Goal: Communication & Community: Answer question/provide support

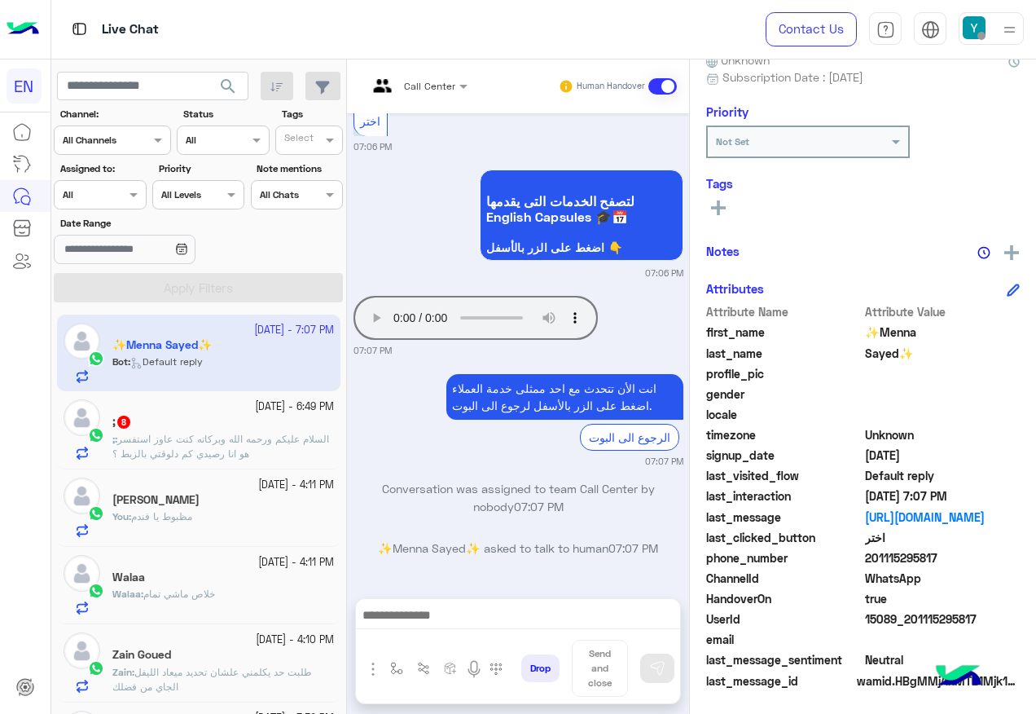
scroll to position [164, 0]
drag, startPoint x: 870, startPoint y: 555, endPoint x: 938, endPoint y: 552, distance: 68.5
click at [938, 552] on span "201115295817" at bounding box center [943, 556] width 156 height 17
copy span "01115295817"
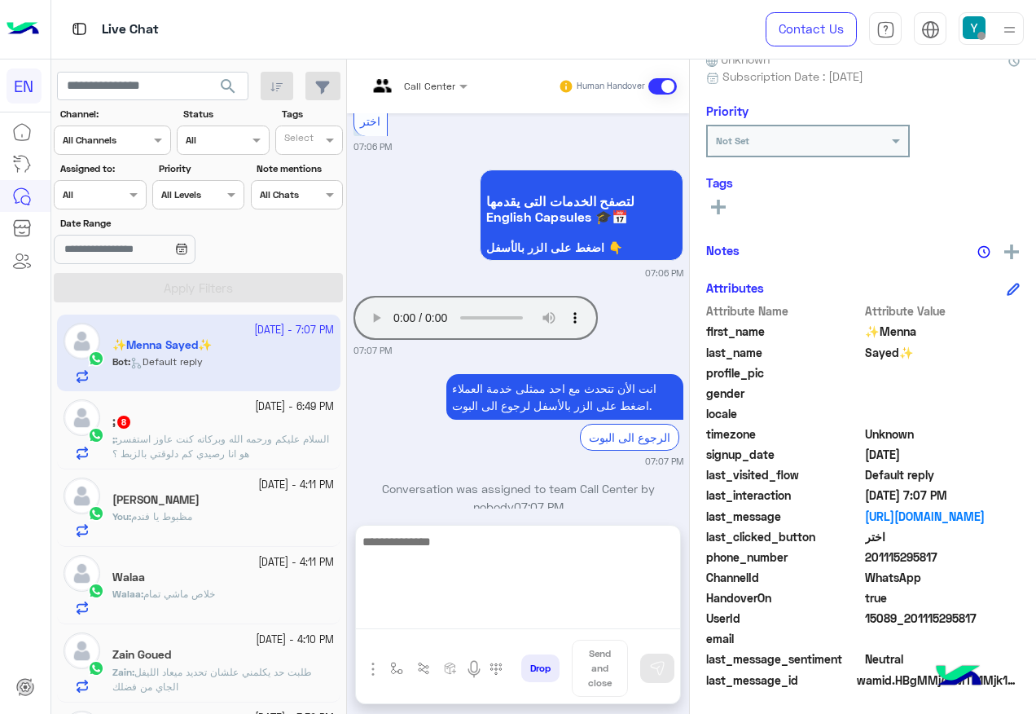
click at [572, 613] on textarea at bounding box center [518, 580] width 324 height 98
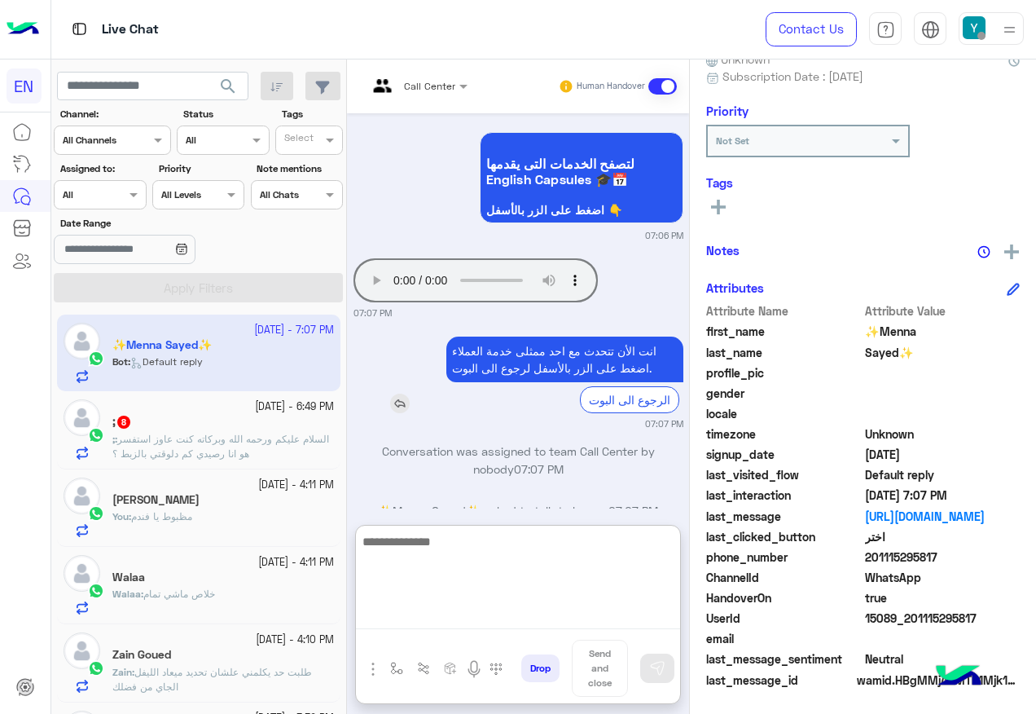
scroll to position [350, 0]
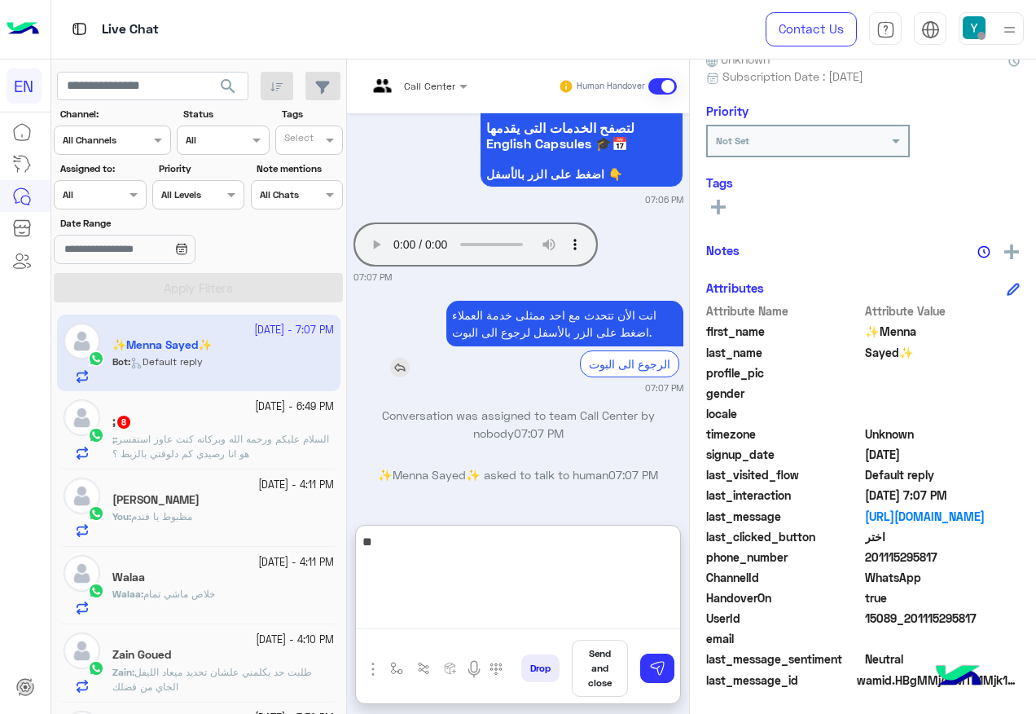
type textarea "*"
type textarea "**********"
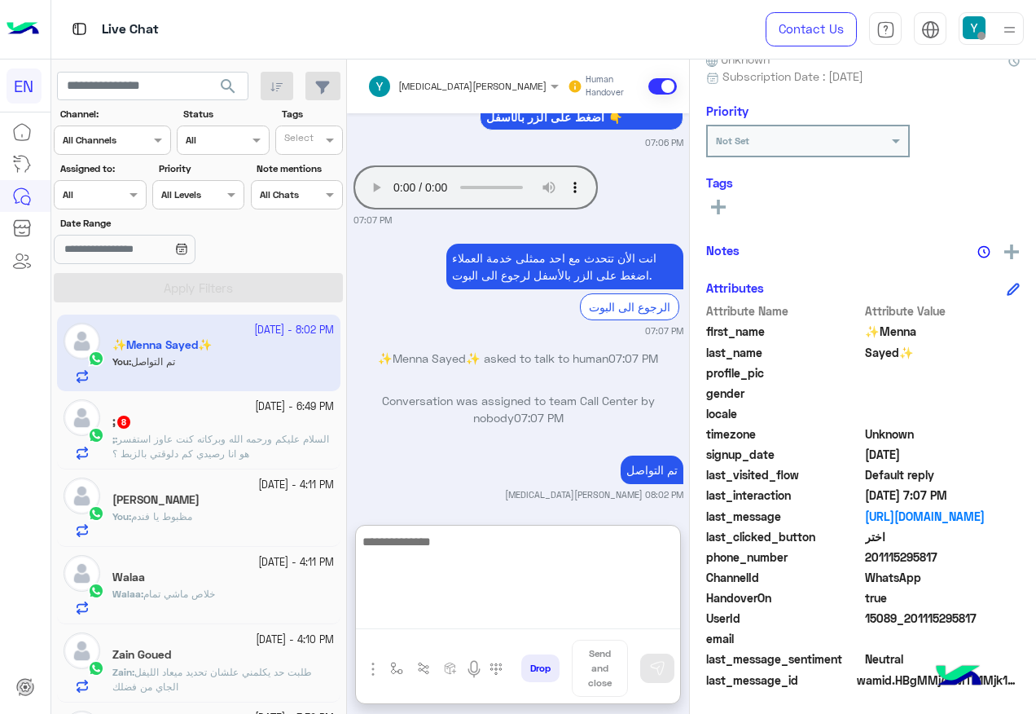
scroll to position [454, 0]
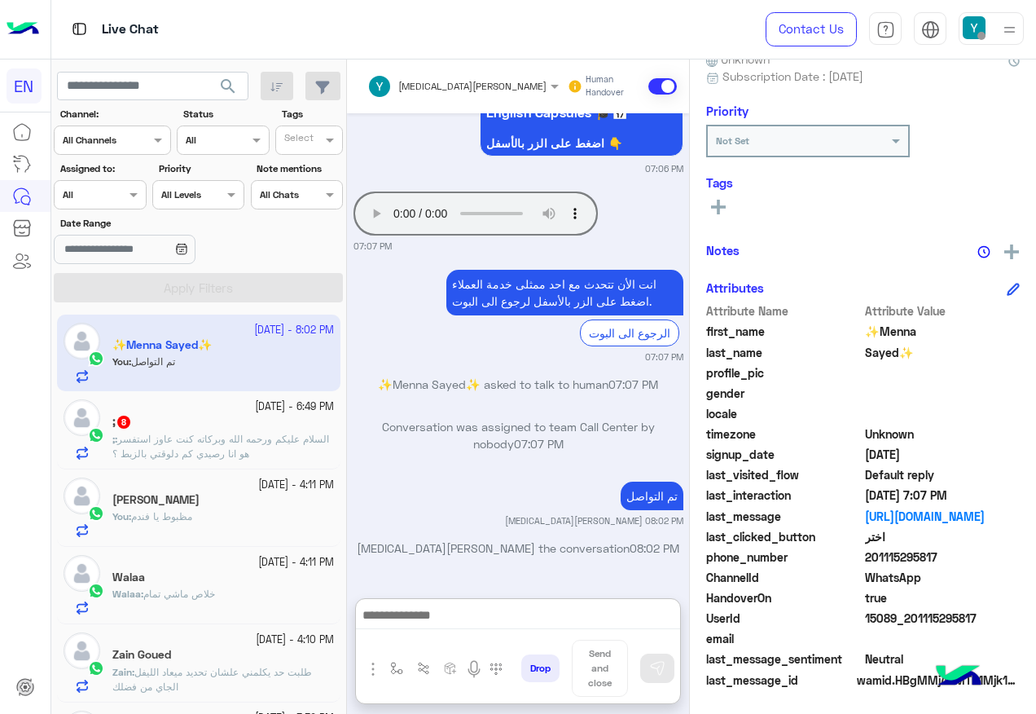
click at [664, 75] on div "Human Handover" at bounding box center [622, 86] width 111 height 29
click at [662, 90] on span at bounding box center [662, 86] width 29 height 16
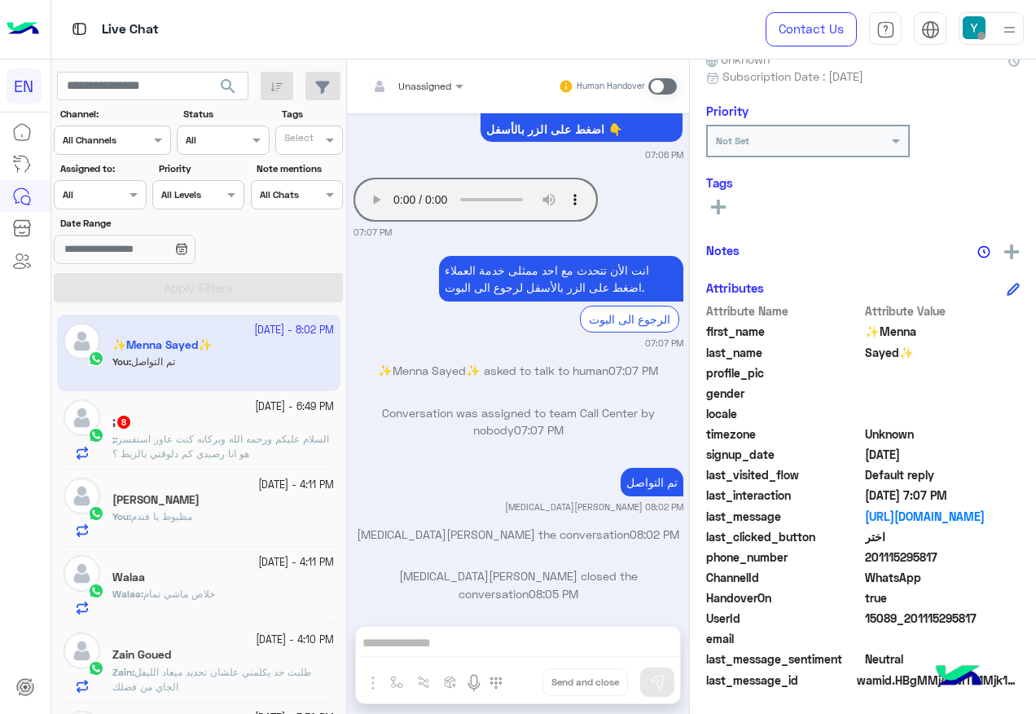
click at [182, 456] on span "السلام عليكم ورحمه الله وبركاته كنت عاوز استفسر هو انا رصيدي كم دلوقتي بالزبط ؟" at bounding box center [220, 446] width 217 height 27
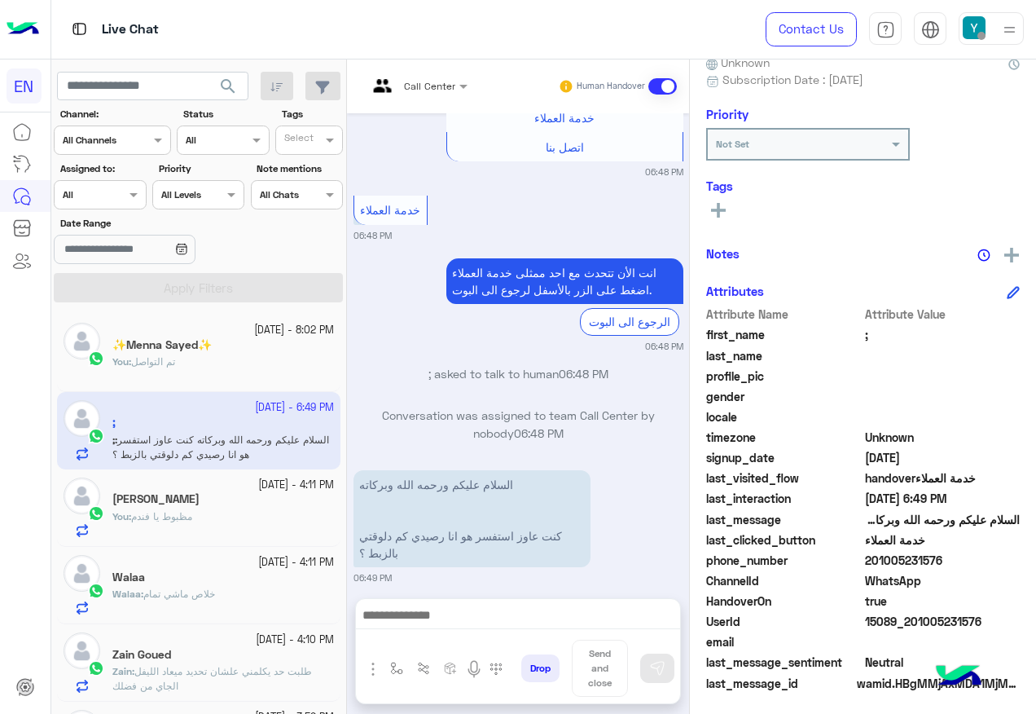
scroll to position [164, 0]
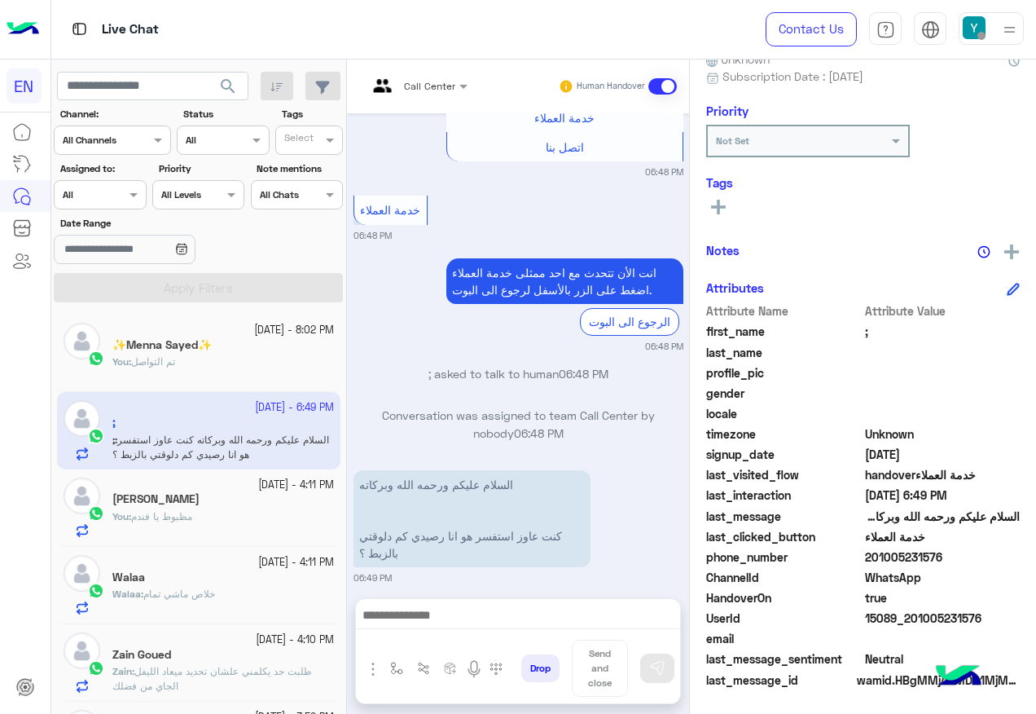
click at [893, 552] on span "201005231576" at bounding box center [943, 556] width 156 height 17
copy span "201005231576"
click at [143, 208] on div "Agent Filter All" at bounding box center [100, 194] width 92 height 29
click at [125, 253] on b "Unassigned" at bounding box center [109, 257] width 62 height 14
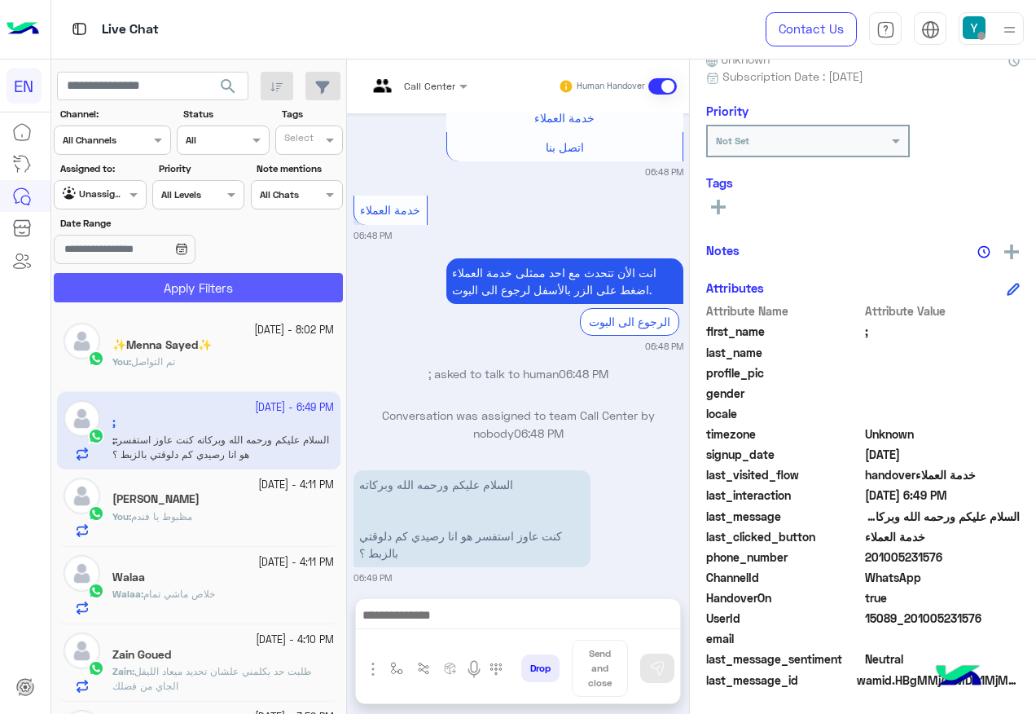
click at [152, 297] on button "Apply Filters" at bounding box center [198, 287] width 289 height 29
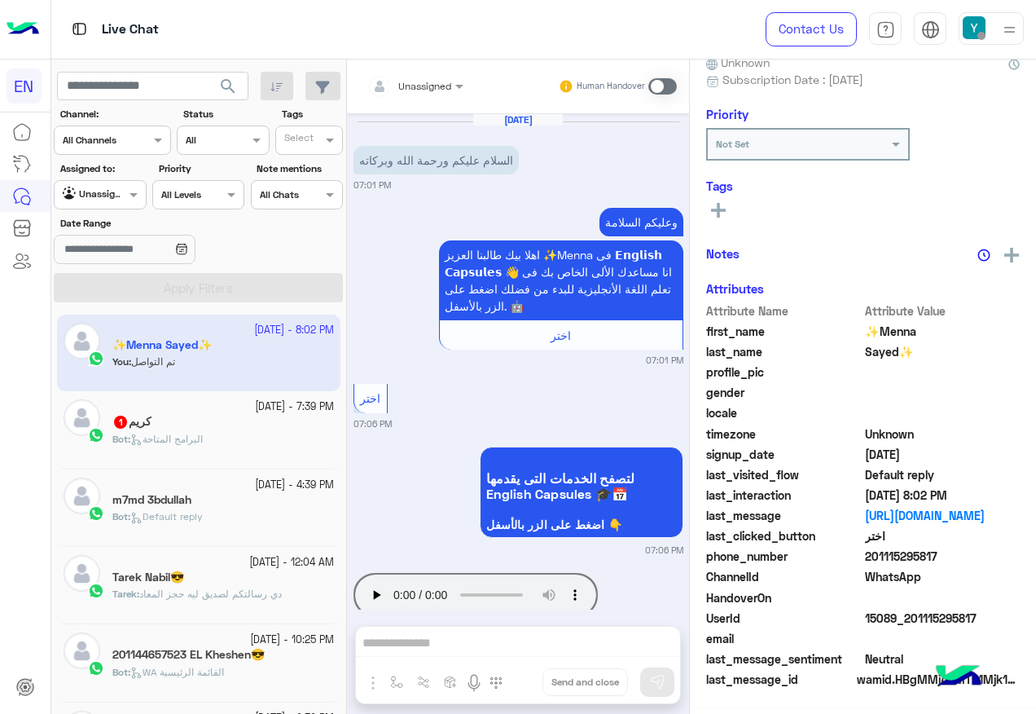
scroll to position [395, 0]
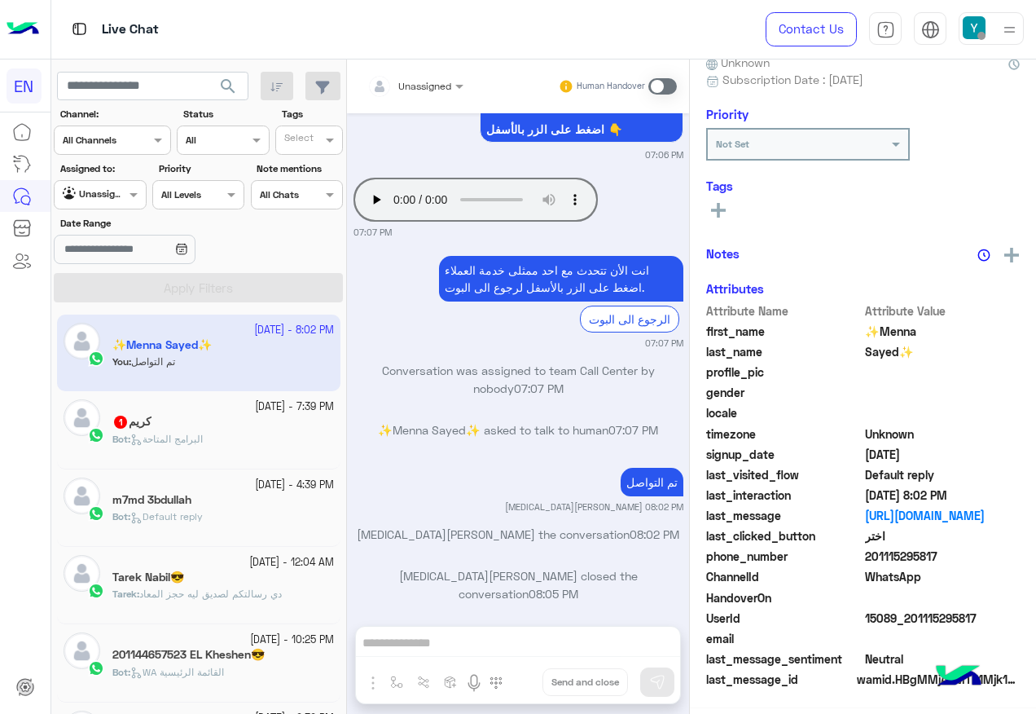
click at [235, 434] on div "Bot : البرامج المتاحة" at bounding box center [223, 446] width 222 height 29
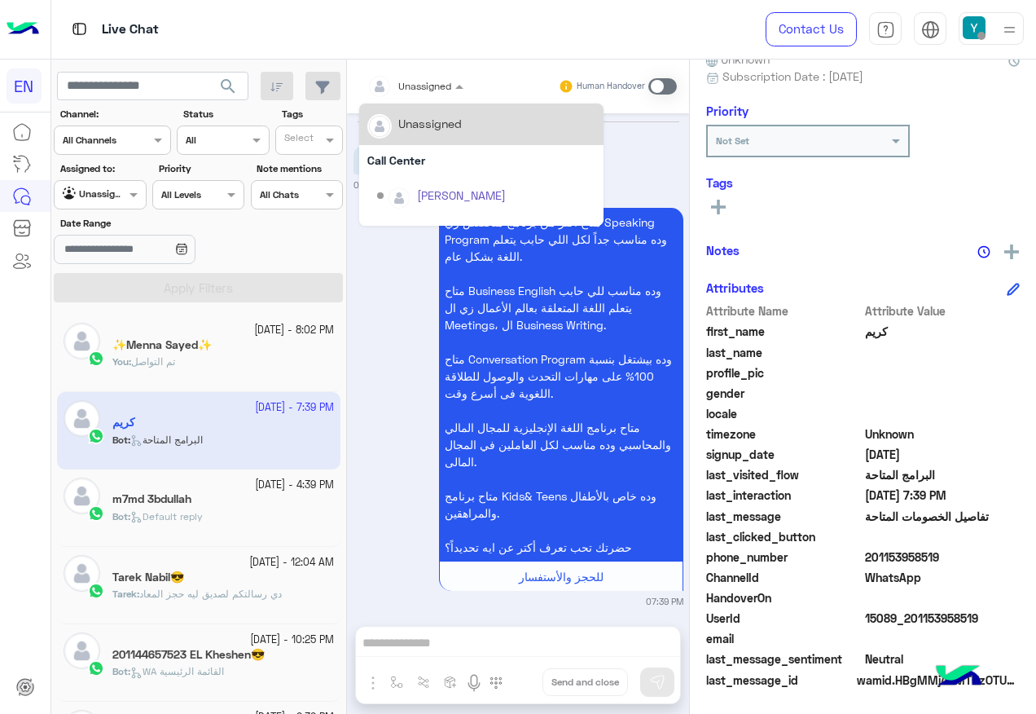
click at [446, 76] on div at bounding box center [415, 83] width 112 height 15
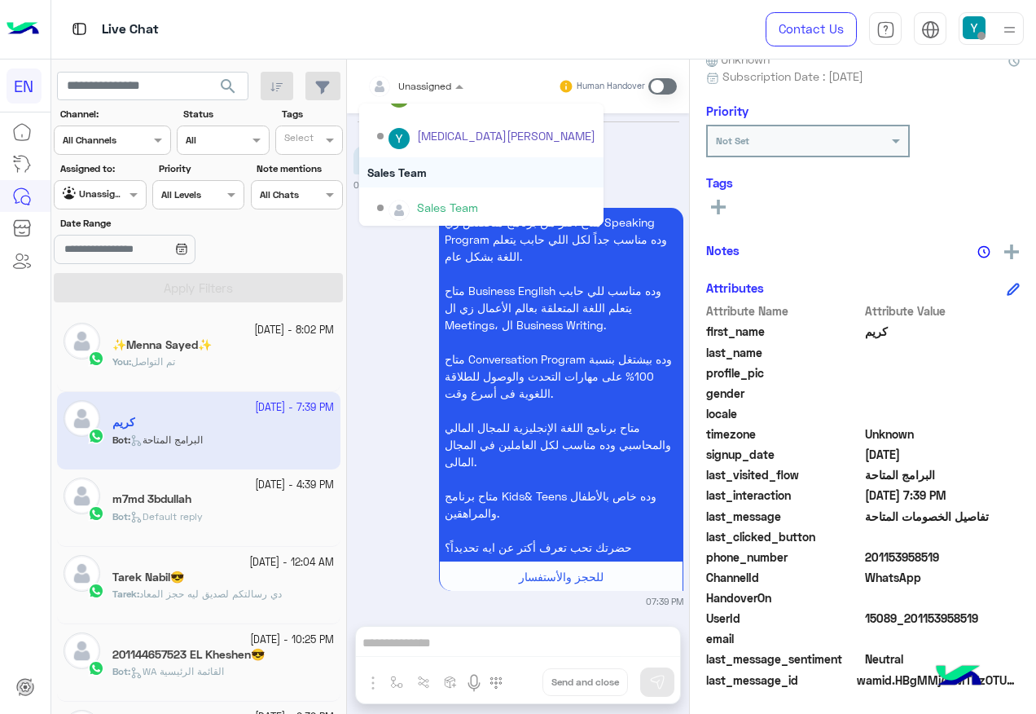
scroll to position [270, 0]
click at [472, 181] on div "Sales Team" at bounding box center [481, 169] width 244 height 30
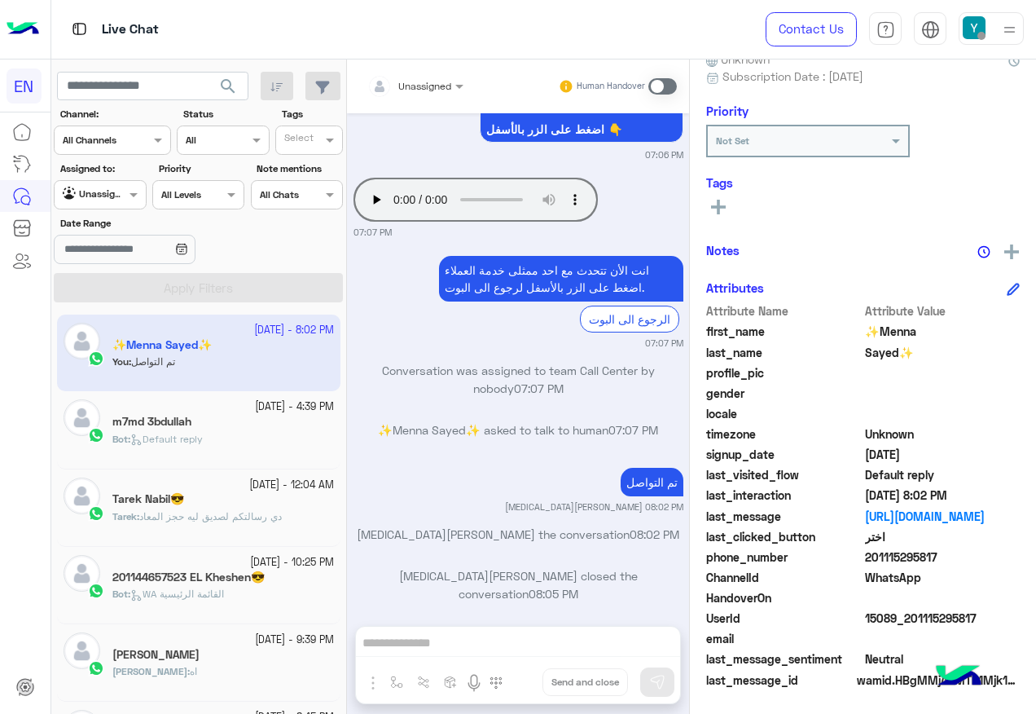
scroll to position [8, 0]
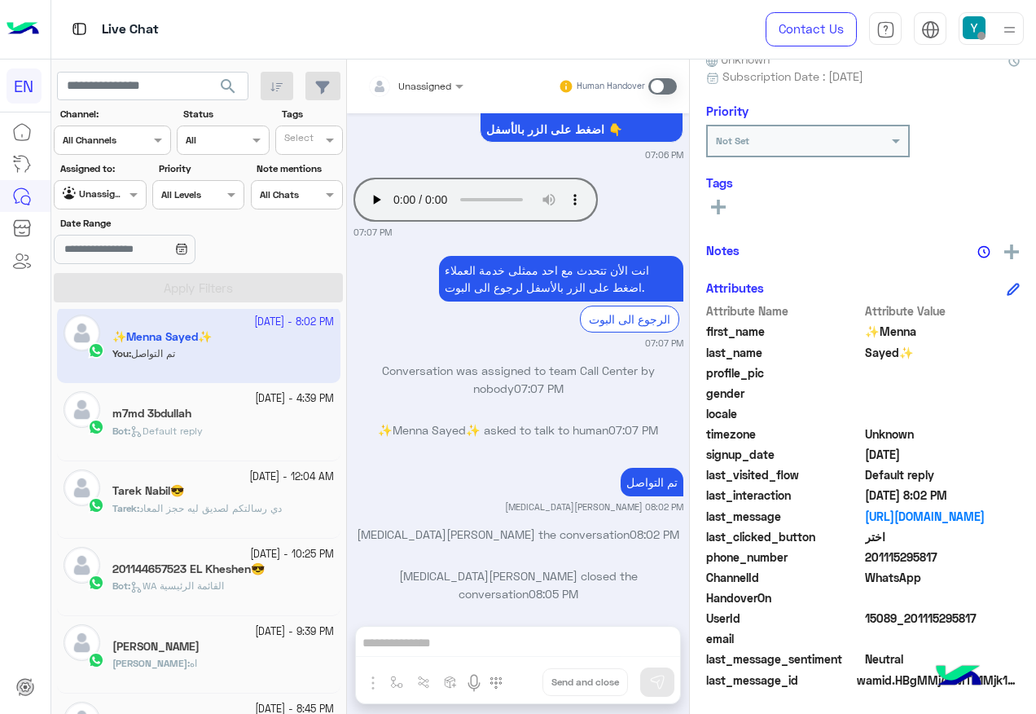
click at [137, 186] on span at bounding box center [135, 194] width 20 height 17
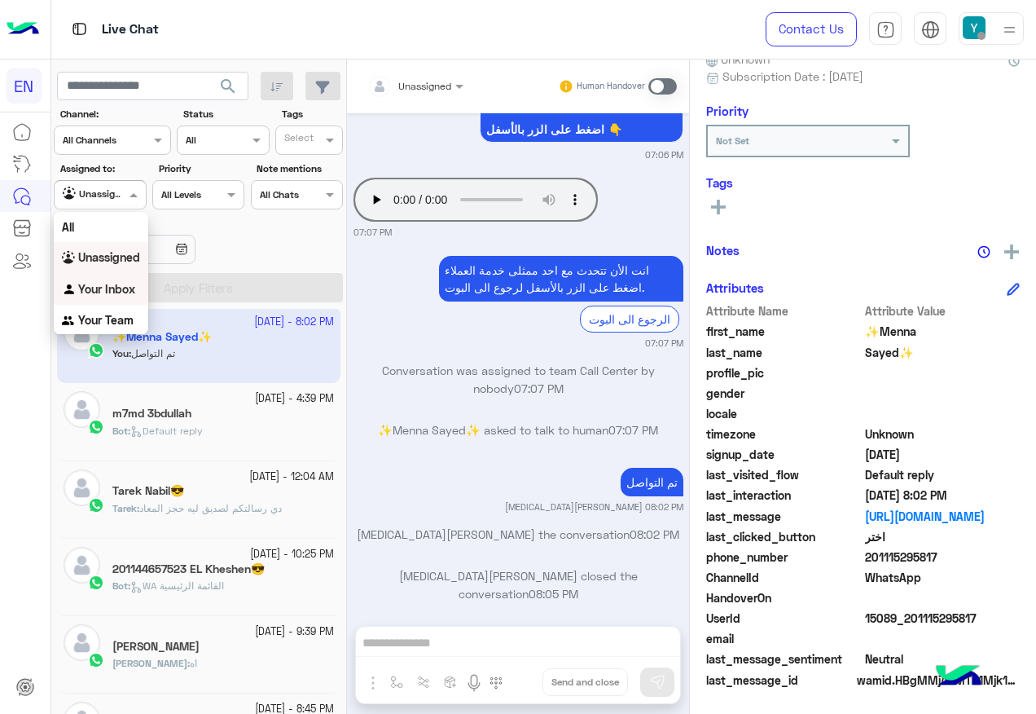
click at [121, 282] on b "Your Inbox" at bounding box center [106, 289] width 57 height 14
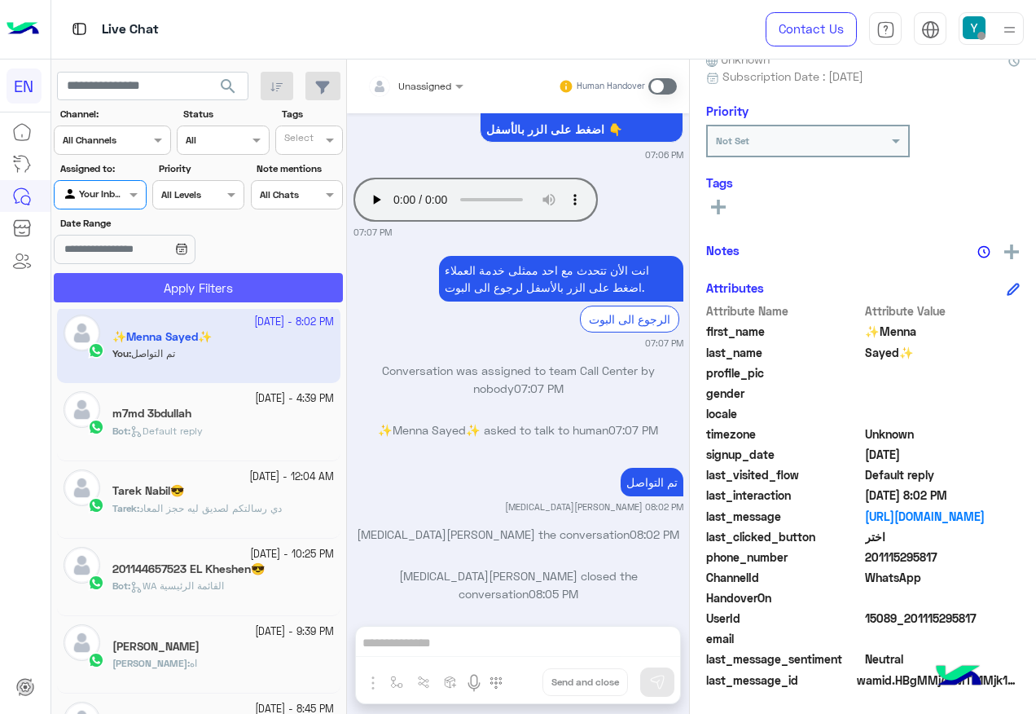
click at [121, 282] on button "Apply Filters" at bounding box center [198, 287] width 289 height 29
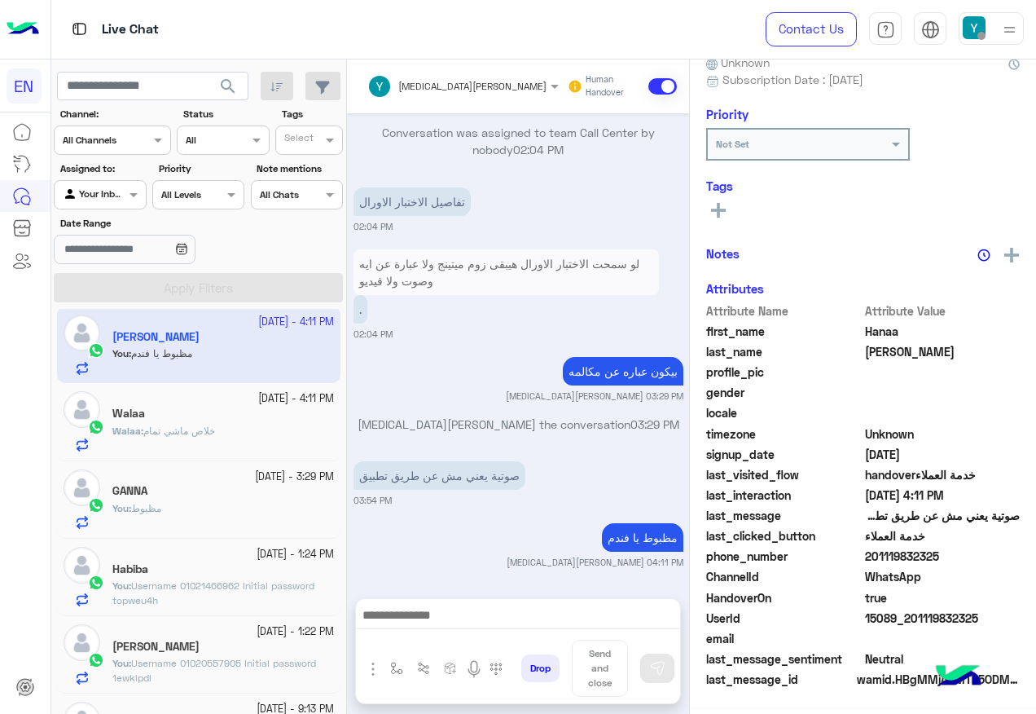
scroll to position [164, 0]
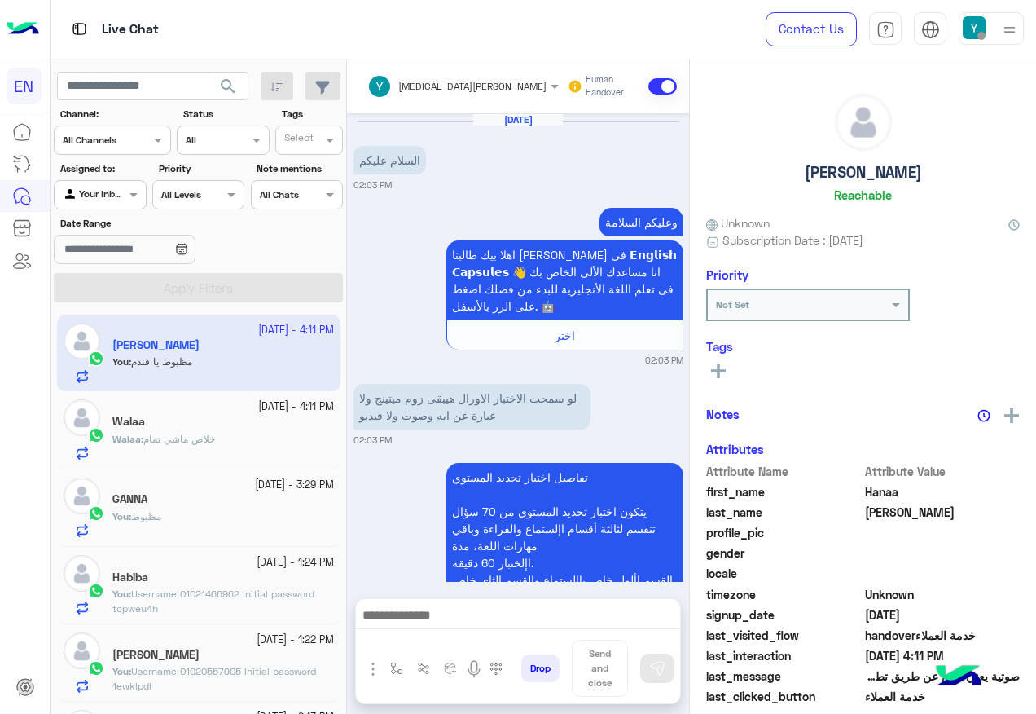
scroll to position [960, 0]
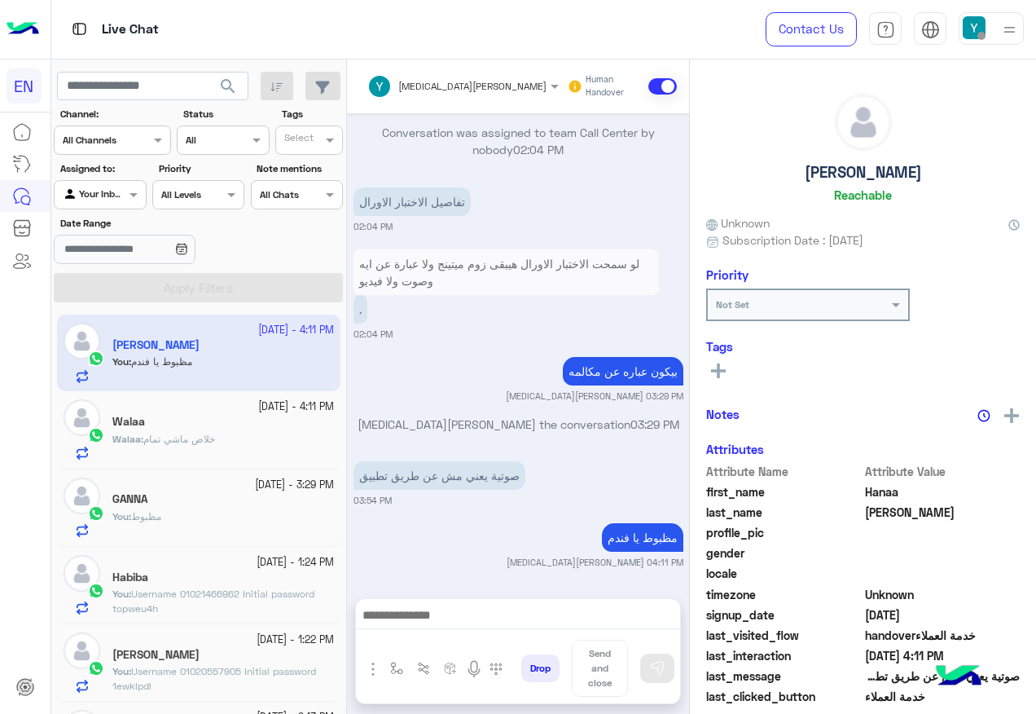
click at [103, 197] on div at bounding box center [100, 192] width 90 height 15
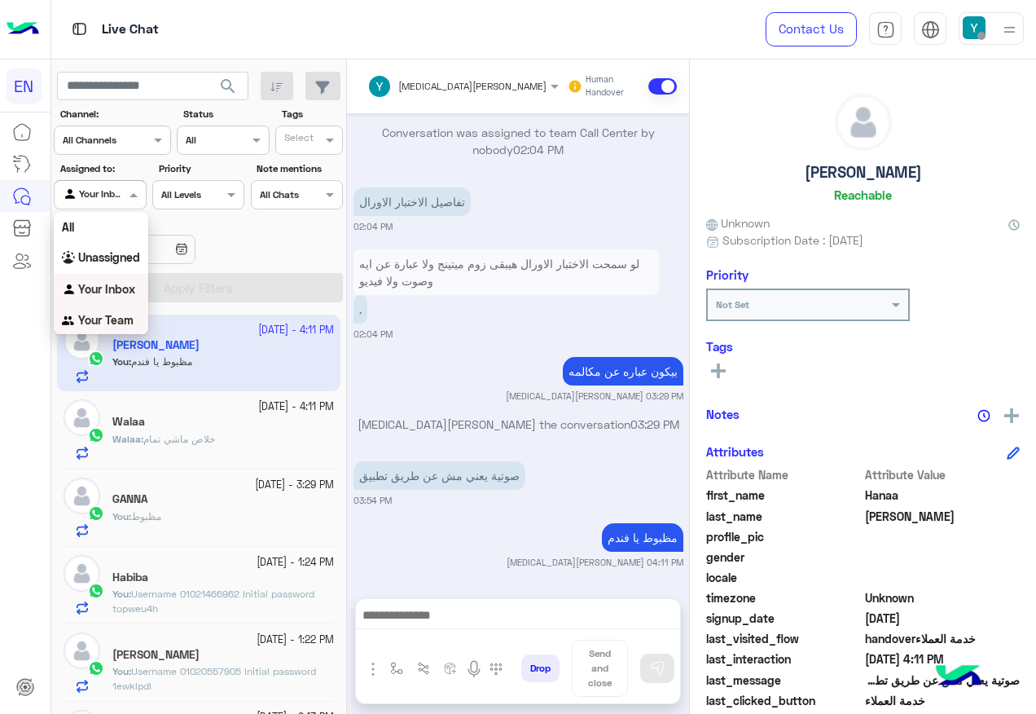
click at [105, 311] on div "Your Team" at bounding box center [101, 321] width 94 height 32
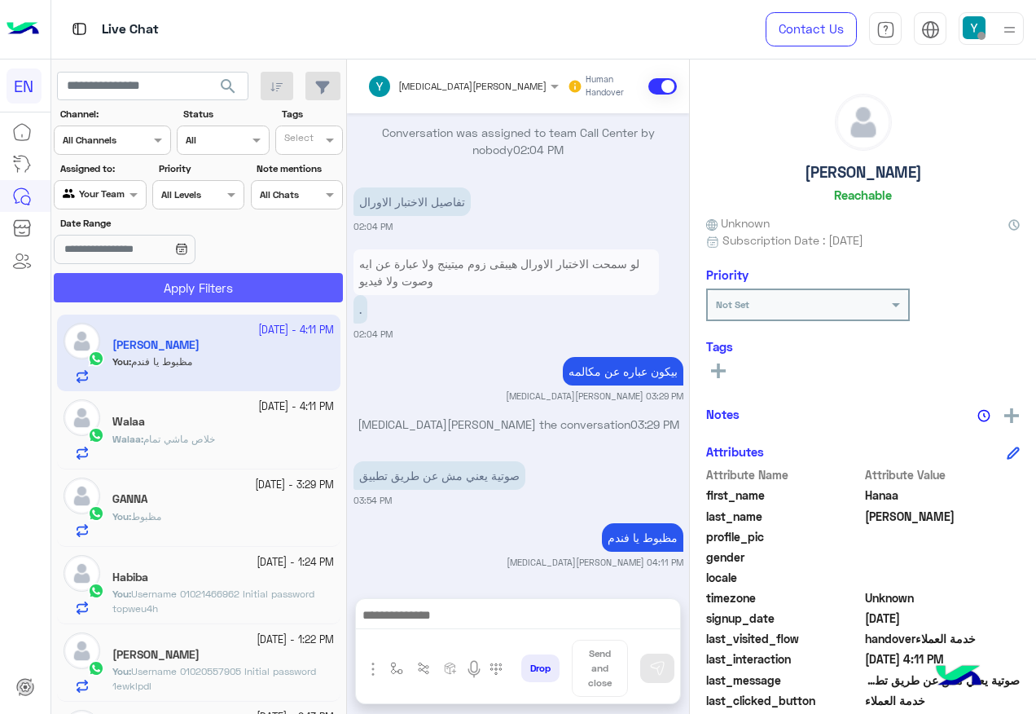
click at [135, 289] on button "Apply Filters" at bounding box center [198, 287] width 289 height 29
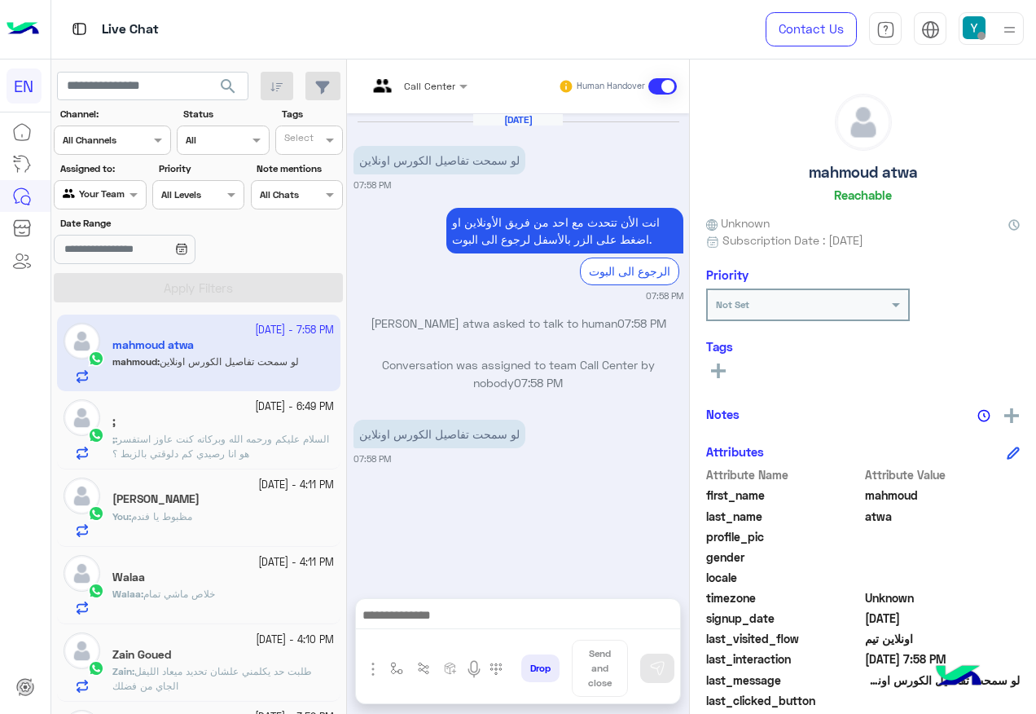
click at [424, 83] on input "text" at bounding box center [397, 84] width 60 height 15
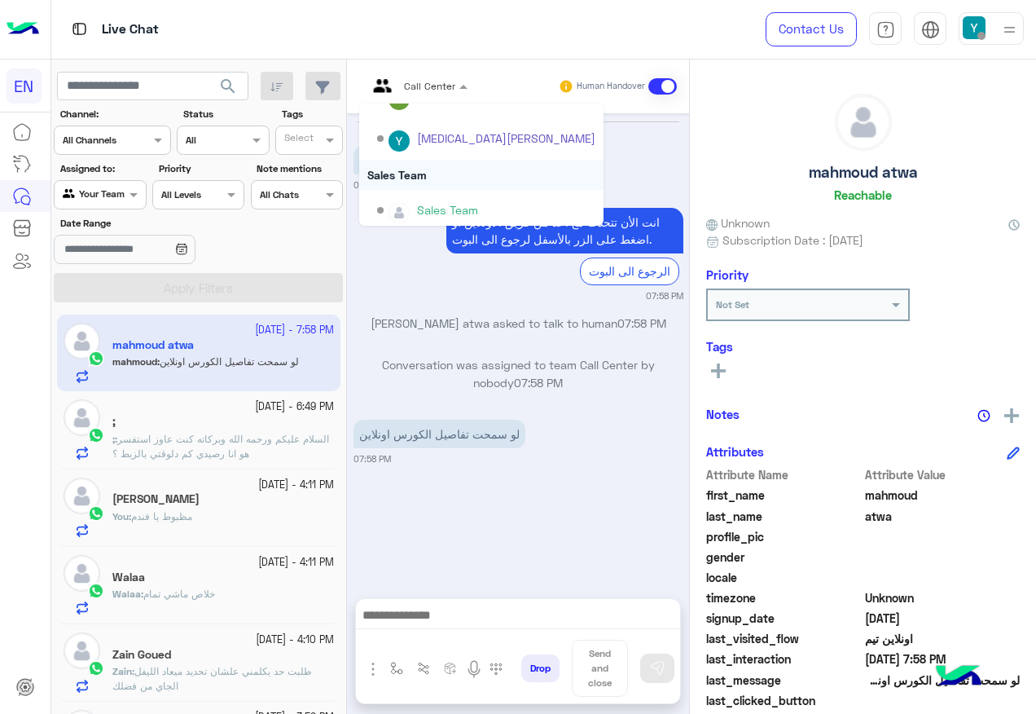
scroll to position [270, 0]
click at [437, 178] on div "Sales Team" at bounding box center [481, 169] width 244 height 30
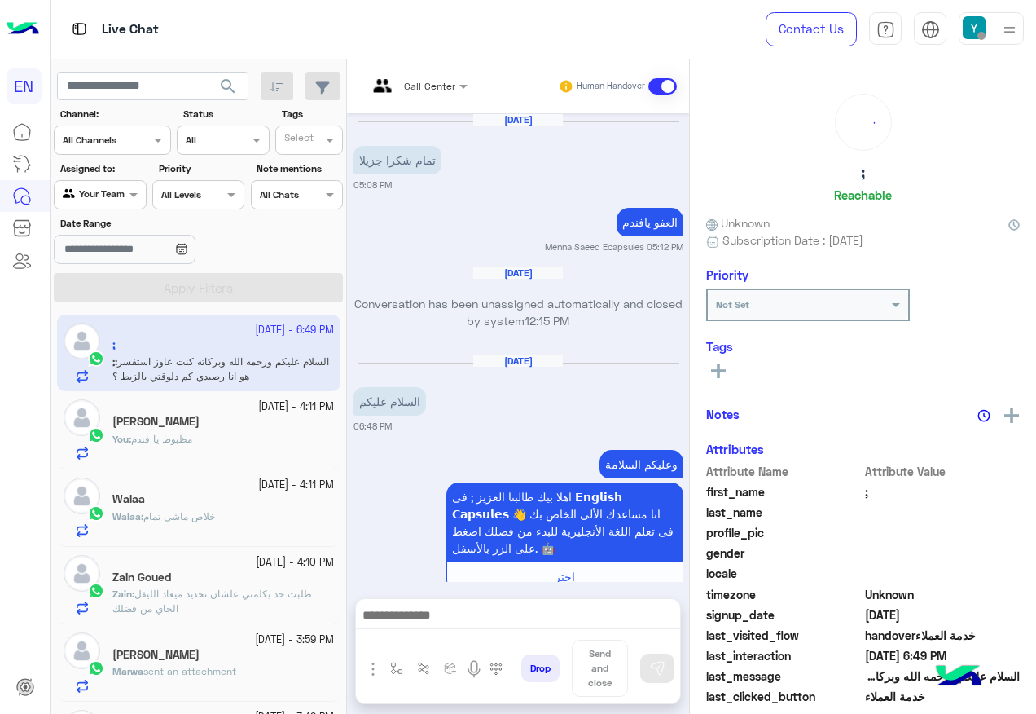
scroll to position [1387, 0]
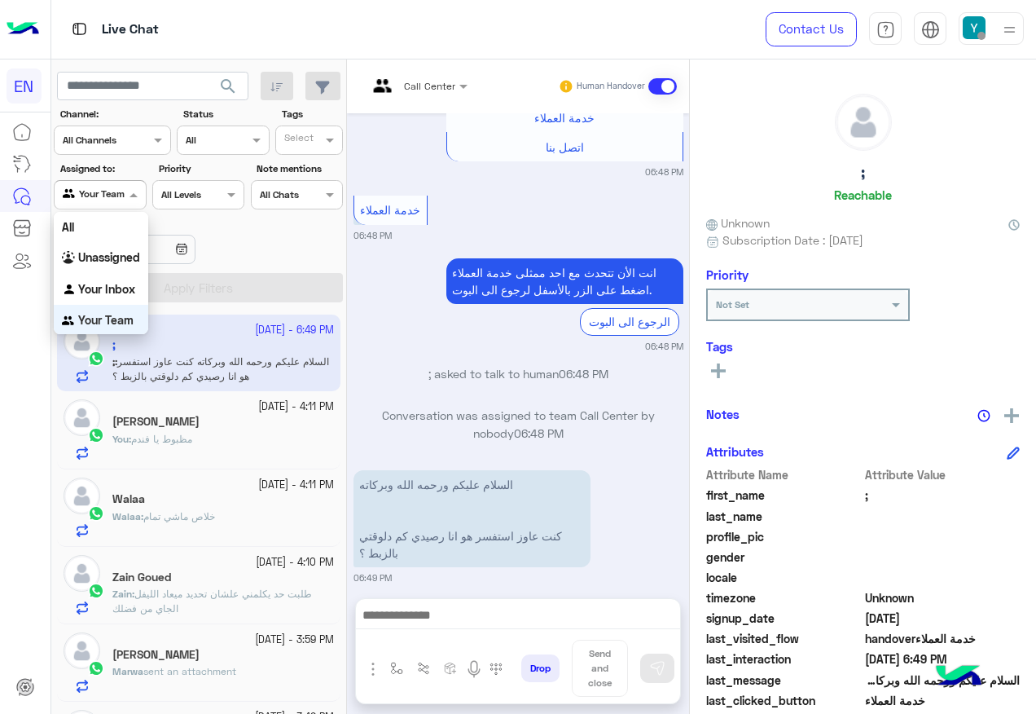
click at [86, 192] on input "text" at bounding box center [81, 193] width 37 height 15
click at [105, 253] on b "Unassigned" at bounding box center [109, 256] width 62 height 14
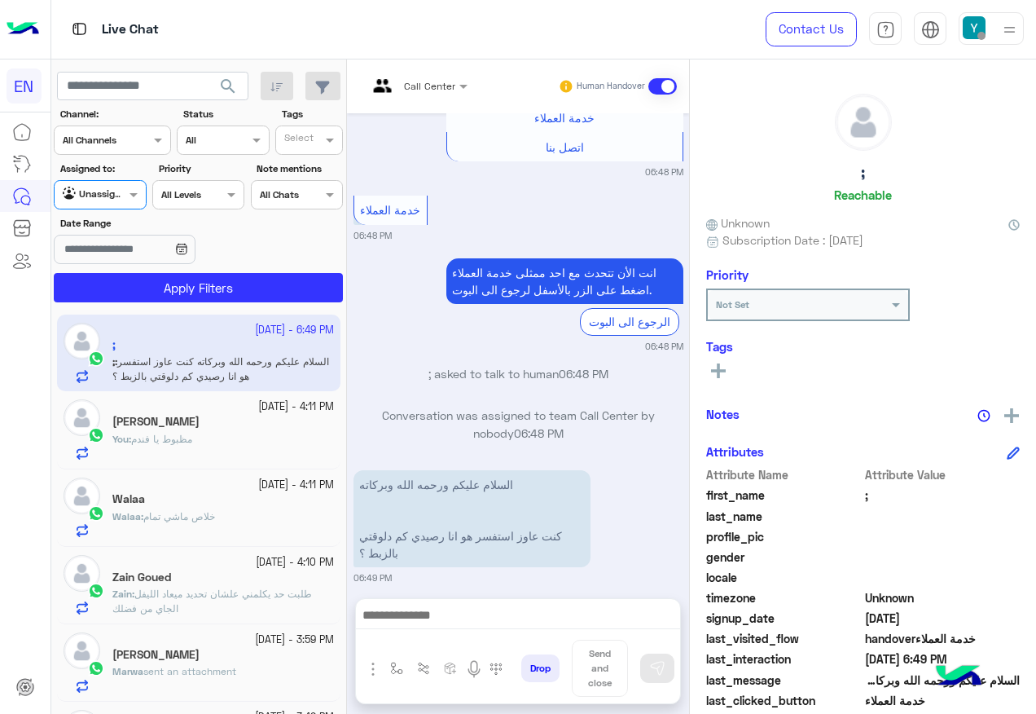
click at [125, 270] on section "Channel: Channel All Channels Status Channel All Tags Select Assigned to: Agent…" at bounding box center [199, 205] width 271 height 196
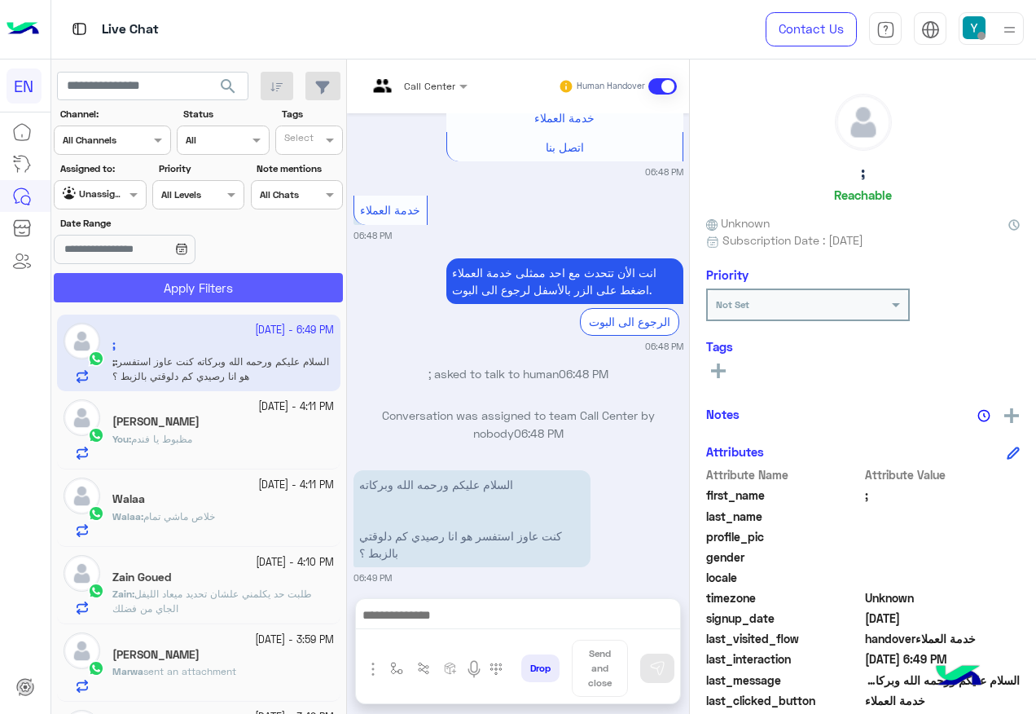
click at [130, 287] on button "Apply Filters" at bounding box center [198, 287] width 289 height 29
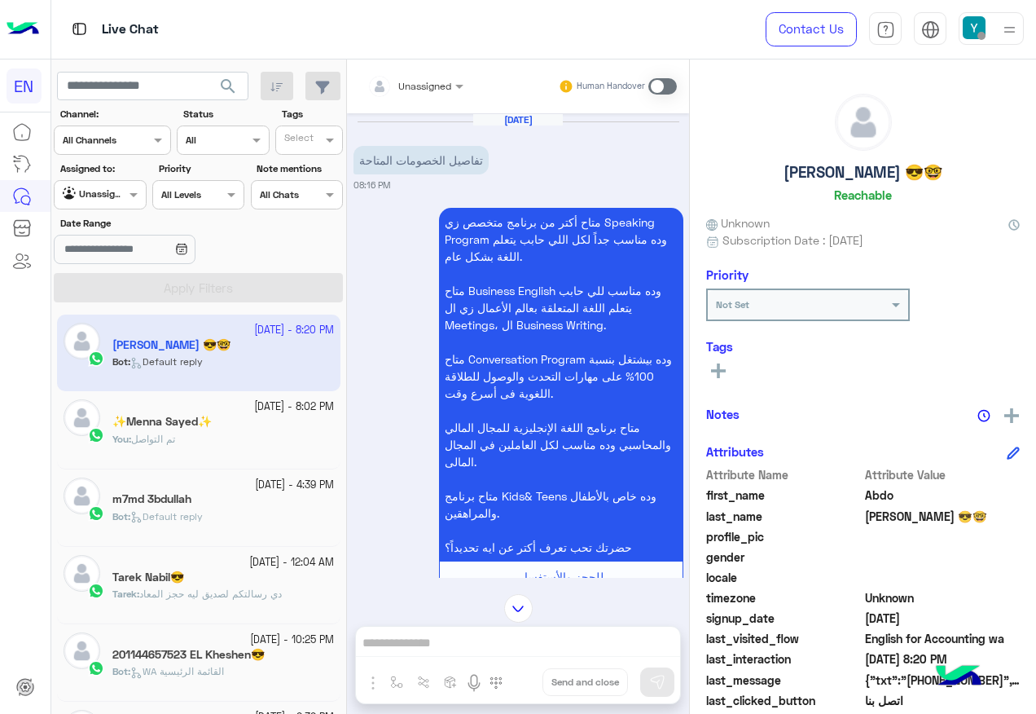
scroll to position [1685, 0]
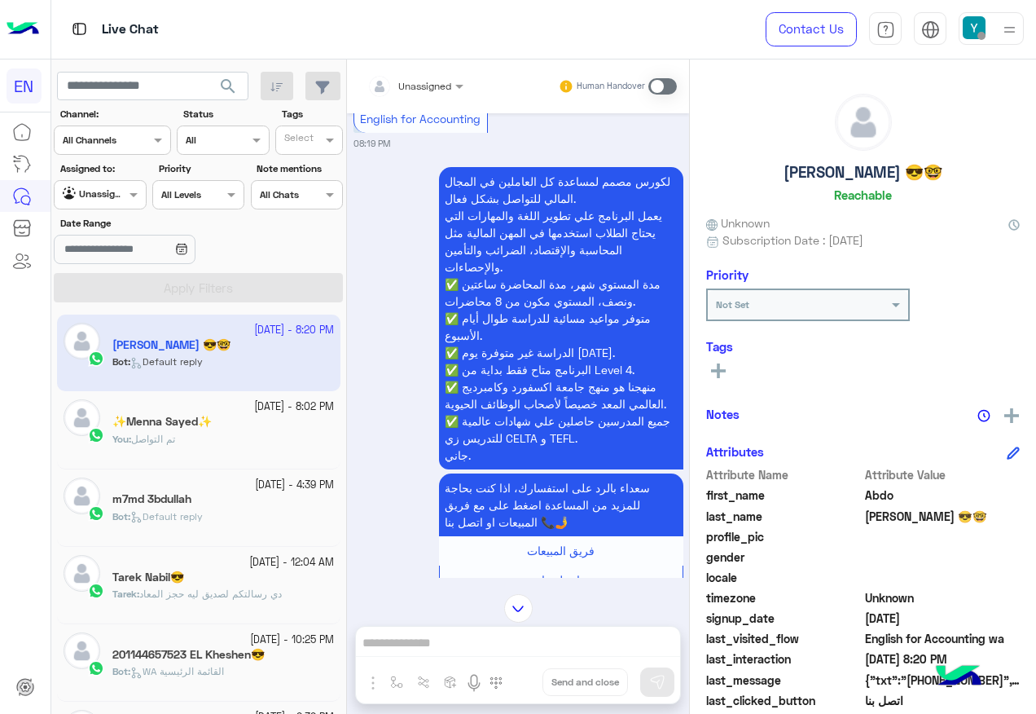
click at [410, 99] on div "Unassigned" at bounding box center [409, 86] width 84 height 33
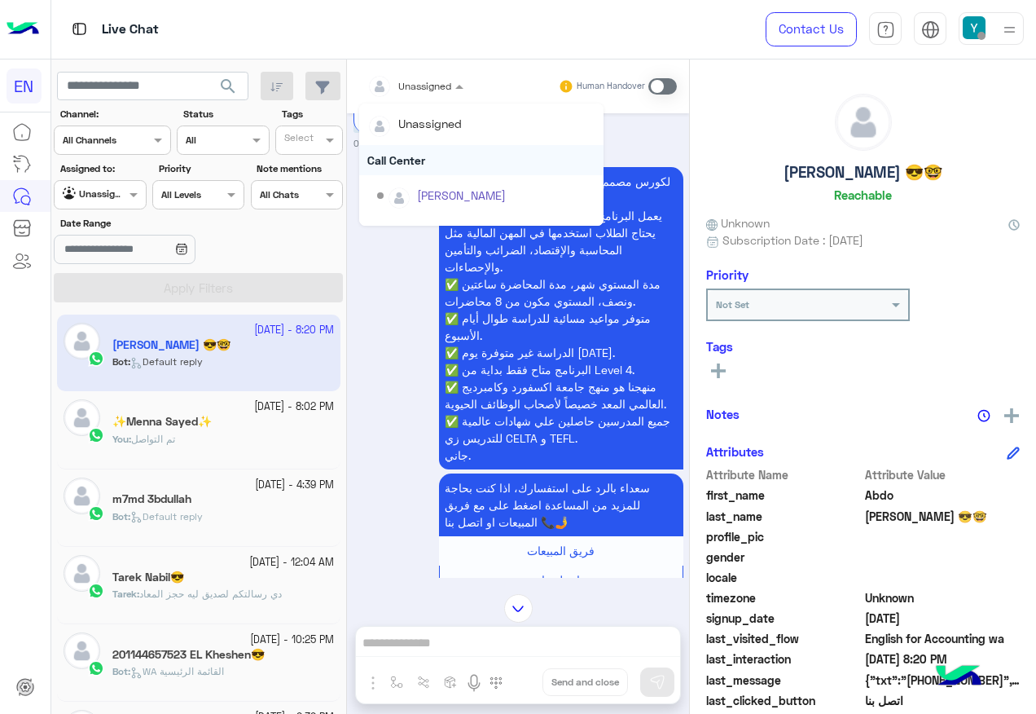
scroll to position [270, 0]
click at [454, 179] on div "Sales Team" at bounding box center [481, 169] width 244 height 30
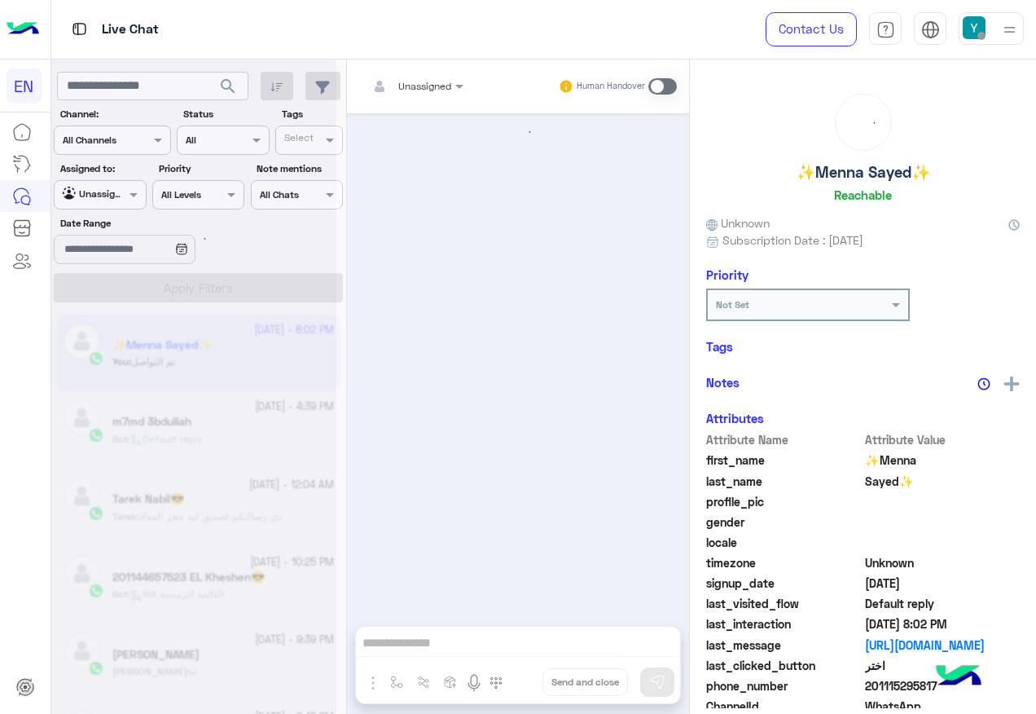
scroll to position [395, 0]
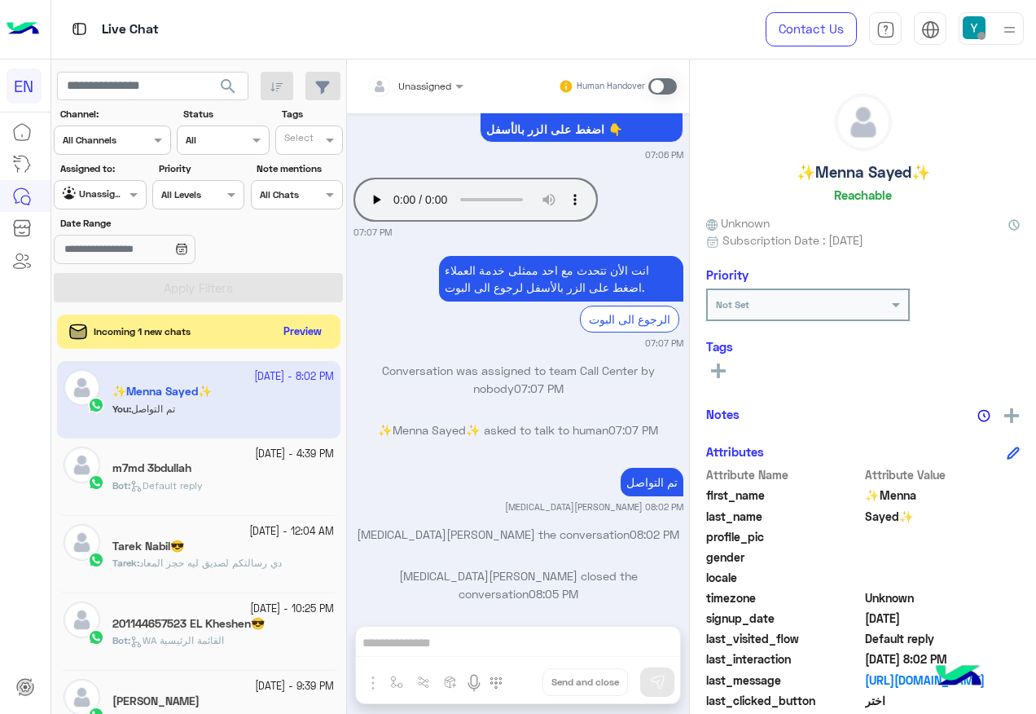
click at [315, 332] on button "Preview" at bounding box center [303, 332] width 51 height 22
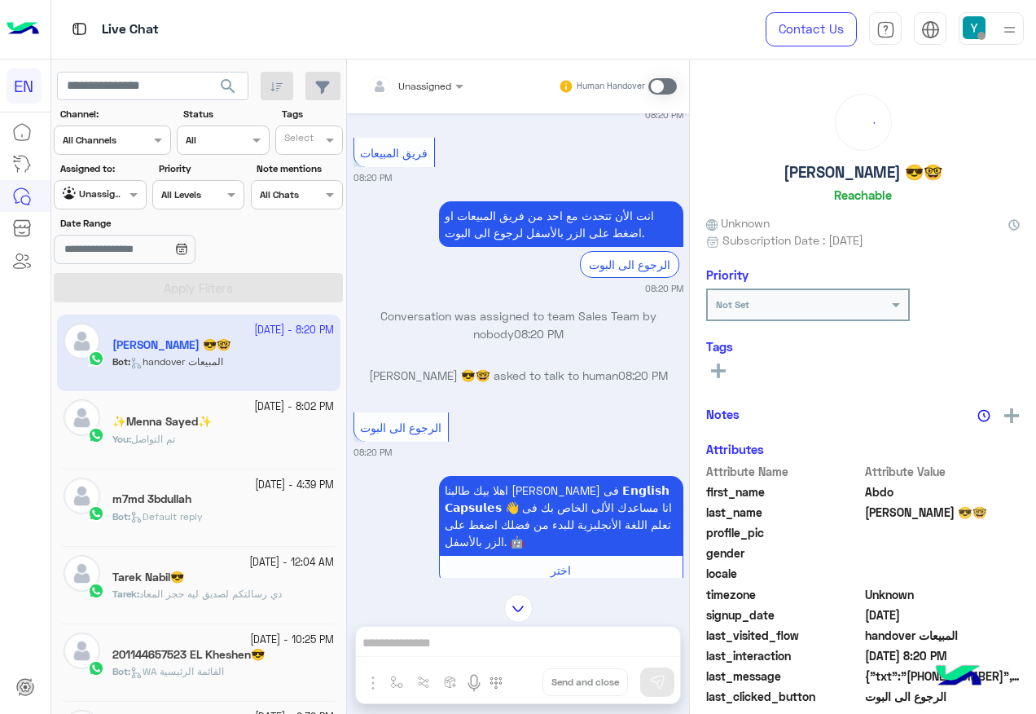
scroll to position [1467, 0]
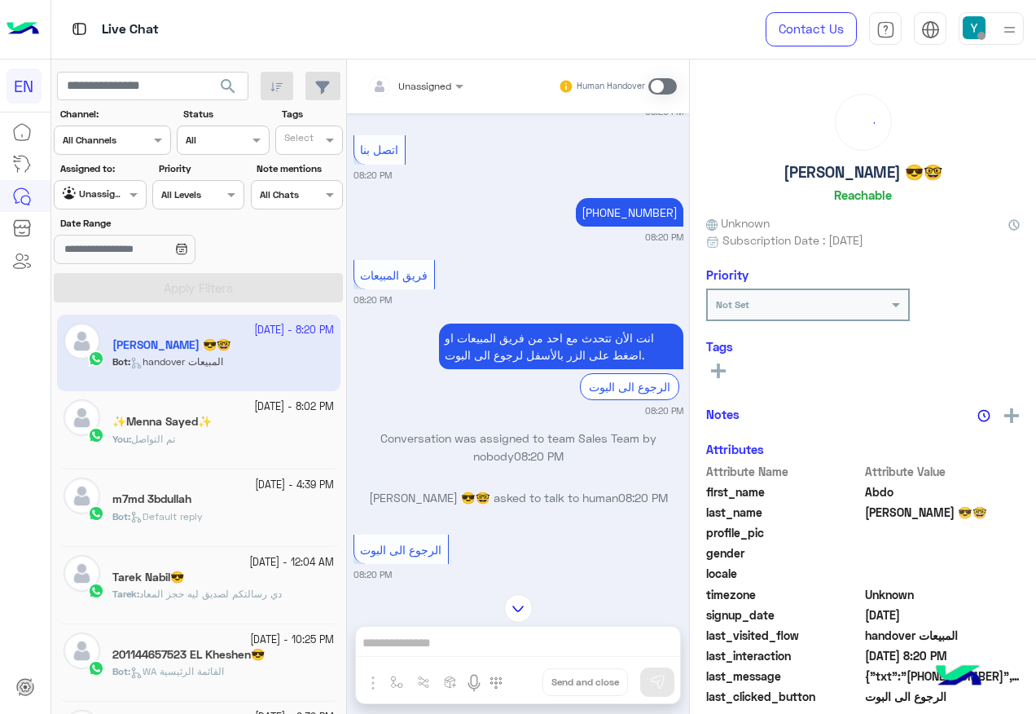
click at [79, 191] on input "text" at bounding box center [81, 193] width 37 height 15
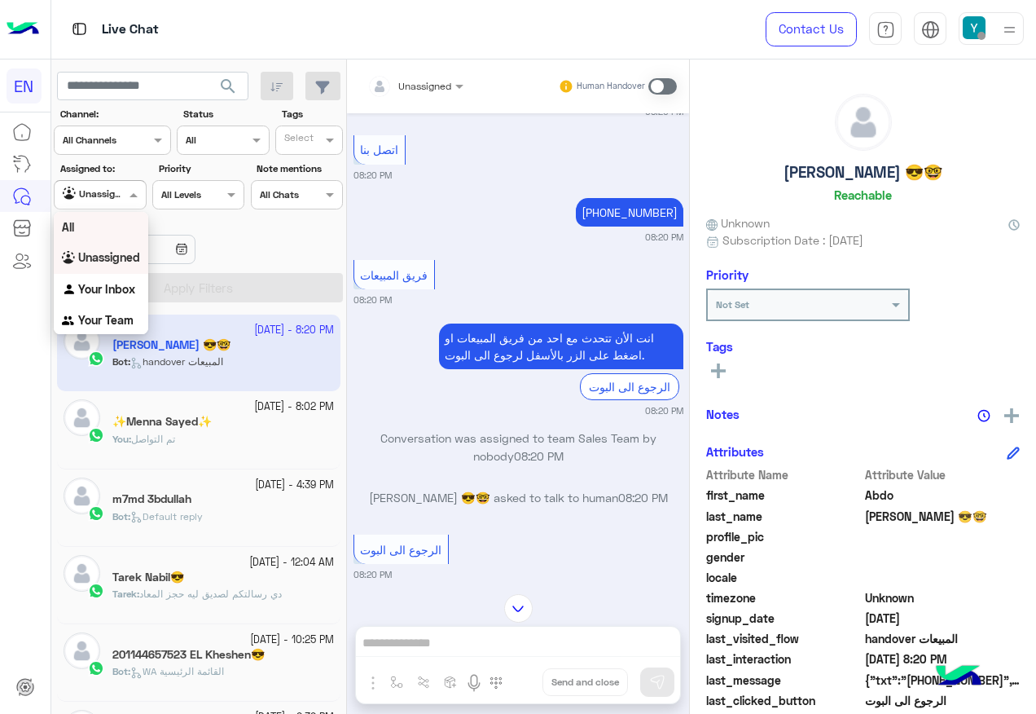
click at [112, 230] on div "All" at bounding box center [101, 227] width 94 height 30
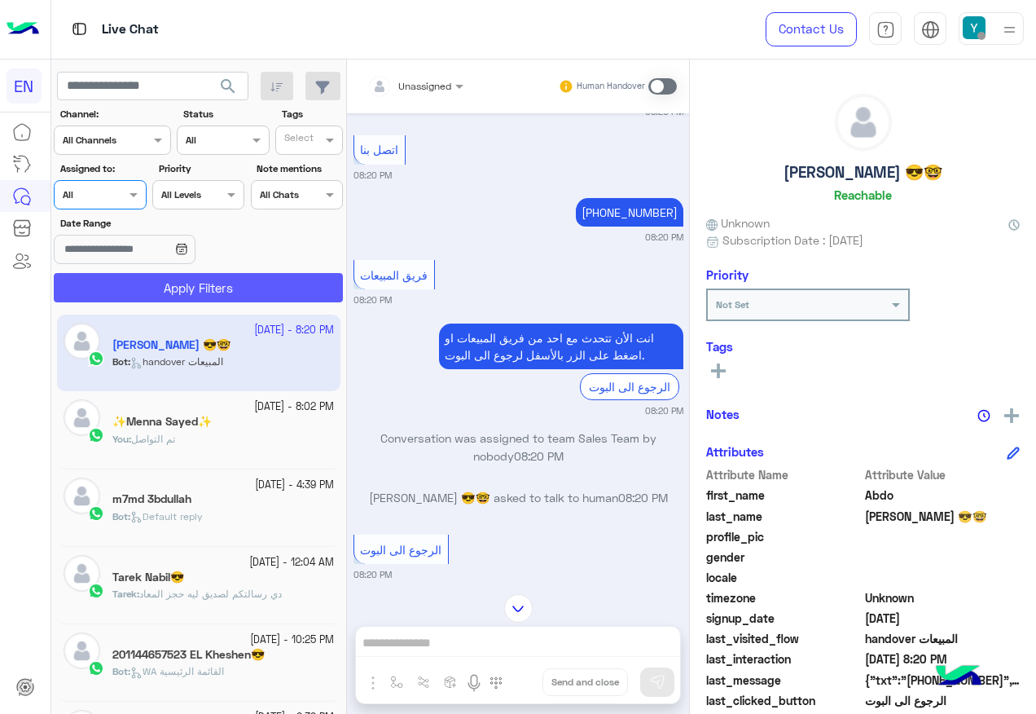
click at [142, 292] on button "Apply Filters" at bounding box center [198, 287] width 289 height 29
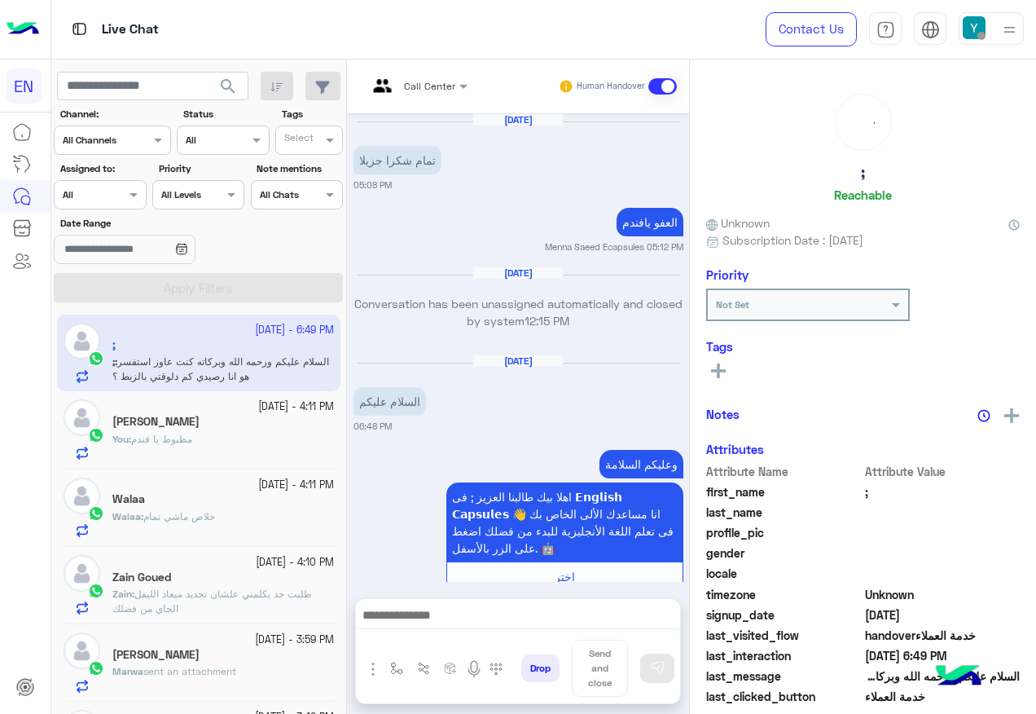
scroll to position [1387, 0]
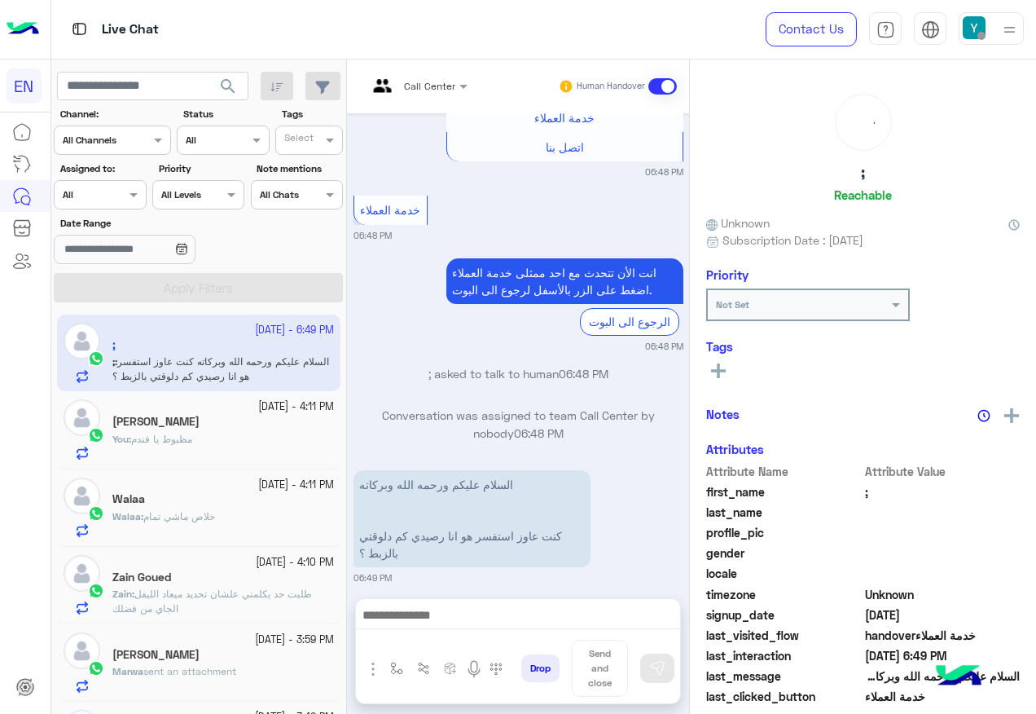
click at [161, 398] on div "[DATE] - 4:11 PM [PERSON_NAME] You : مظبوط يا فندم" at bounding box center [198, 429] width 283 height 77
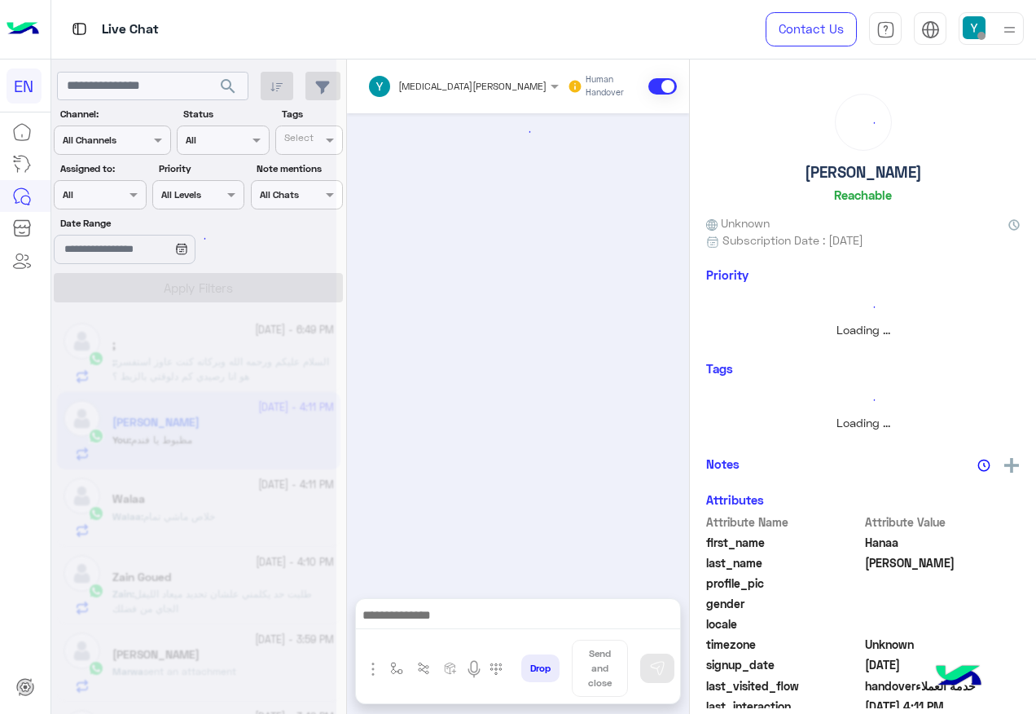
click at [169, 418] on div at bounding box center [193, 364] width 285 height 714
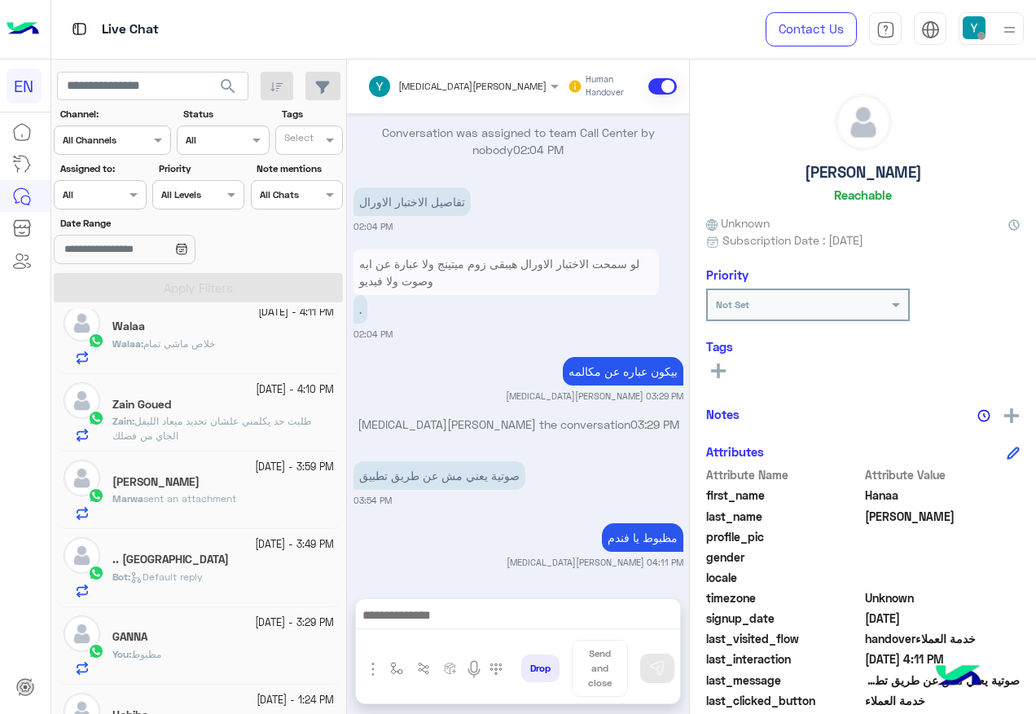
scroll to position [326, 0]
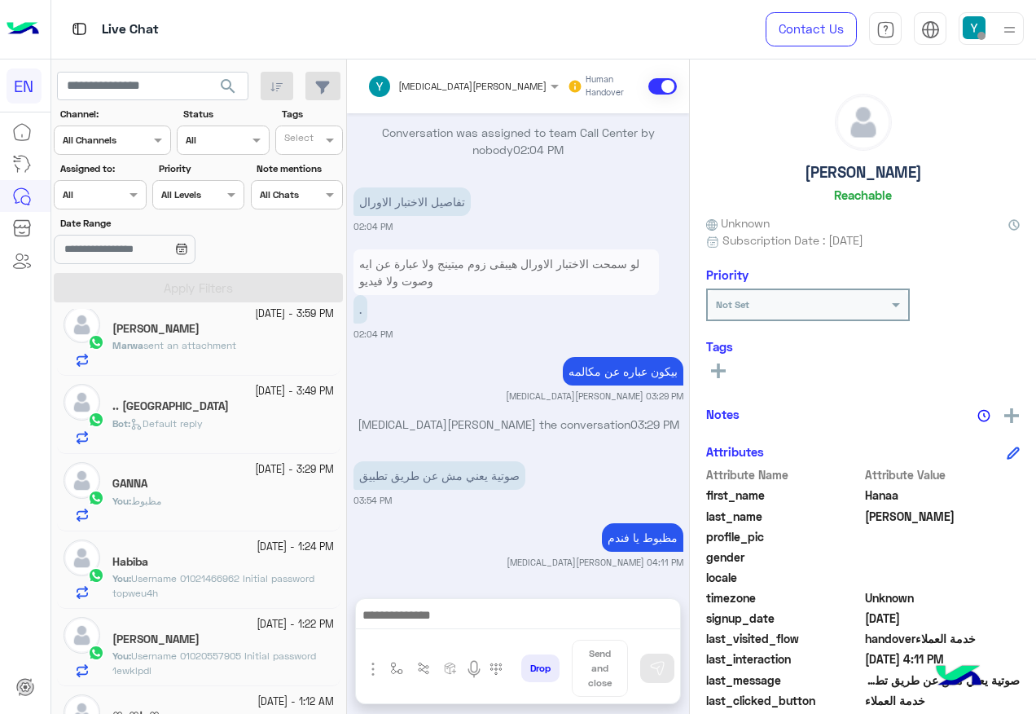
click at [167, 508] on div "You : مظبوط" at bounding box center [223, 508] width 222 height 29
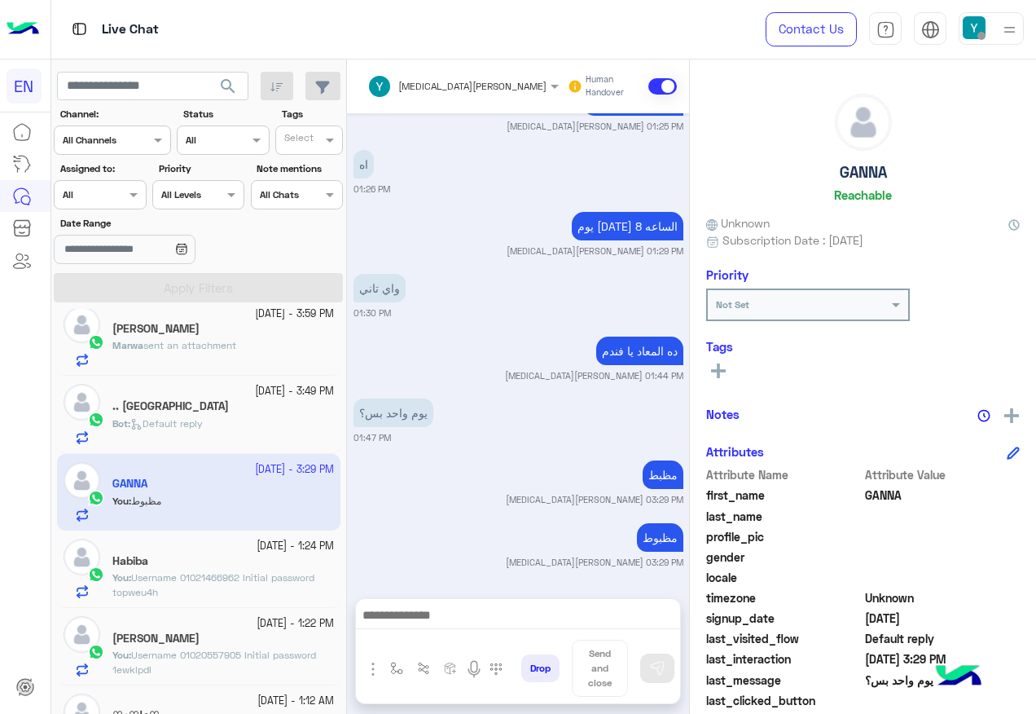
click at [110, 185] on div at bounding box center [100, 192] width 90 height 15
click at [112, 215] on div "All" at bounding box center [101, 227] width 94 height 30
click at [105, 198] on div at bounding box center [100, 192] width 90 height 15
click at [112, 256] on b "Unassigned" at bounding box center [109, 257] width 62 height 14
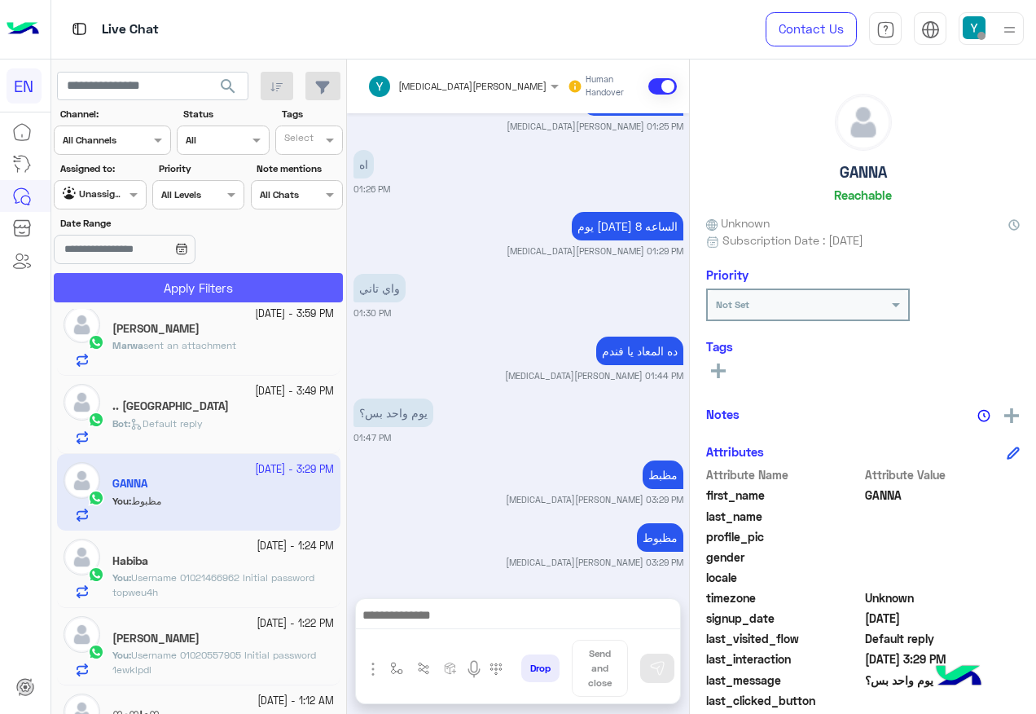
click at [135, 288] on button "Apply Filters" at bounding box center [198, 287] width 289 height 29
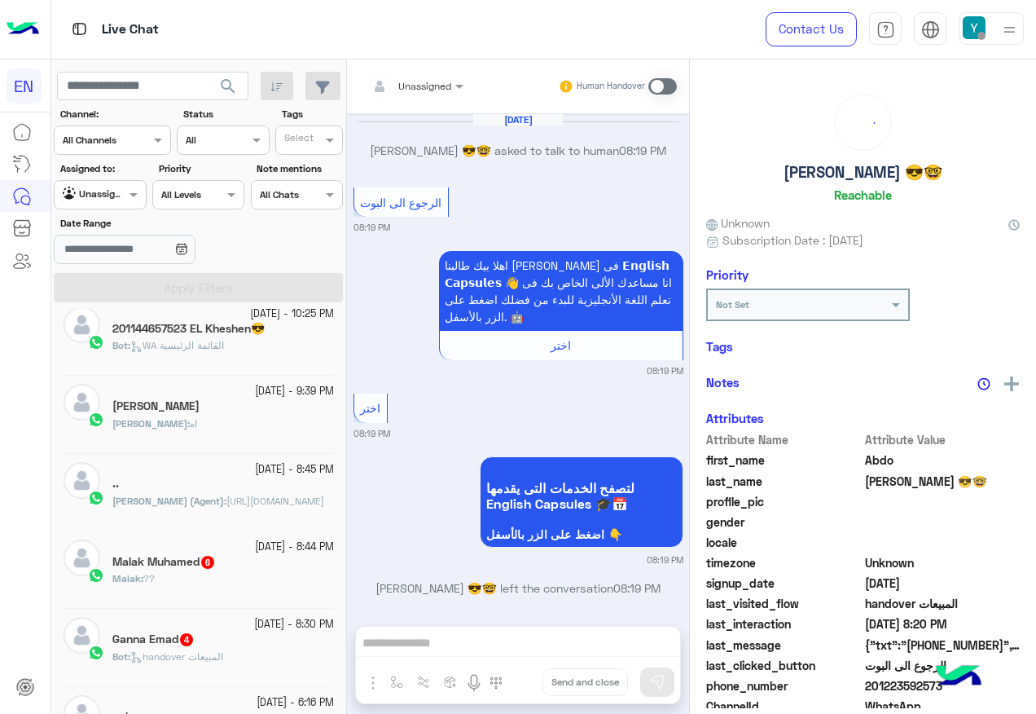
scroll to position [1712, 0]
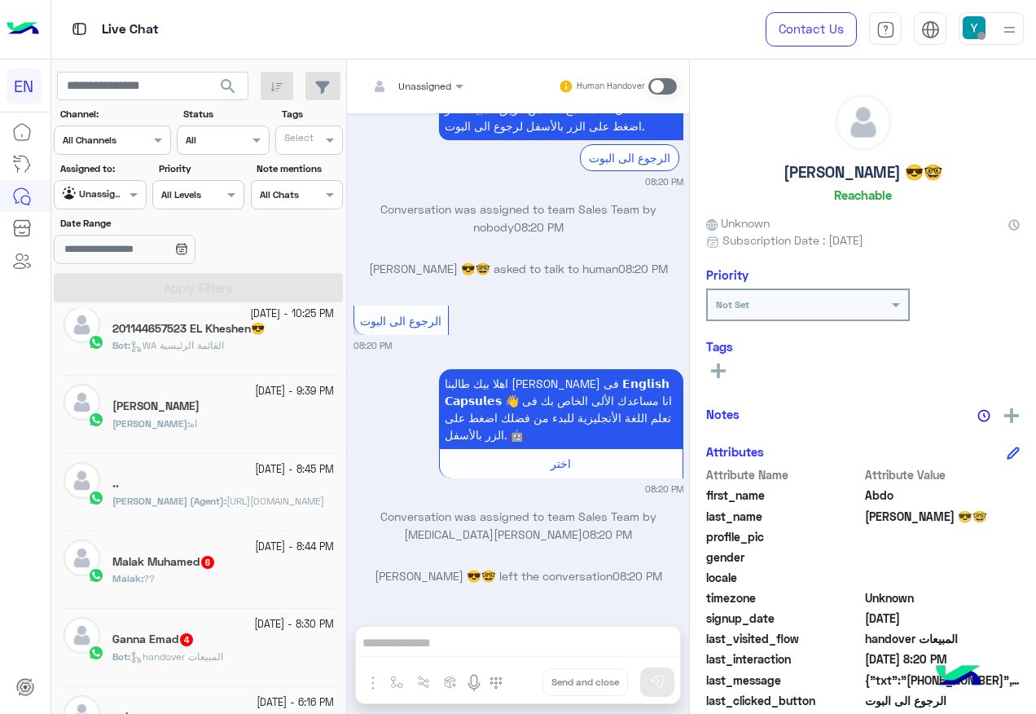
click at [263, 576] on div "Malak : ??" at bounding box center [223, 585] width 222 height 29
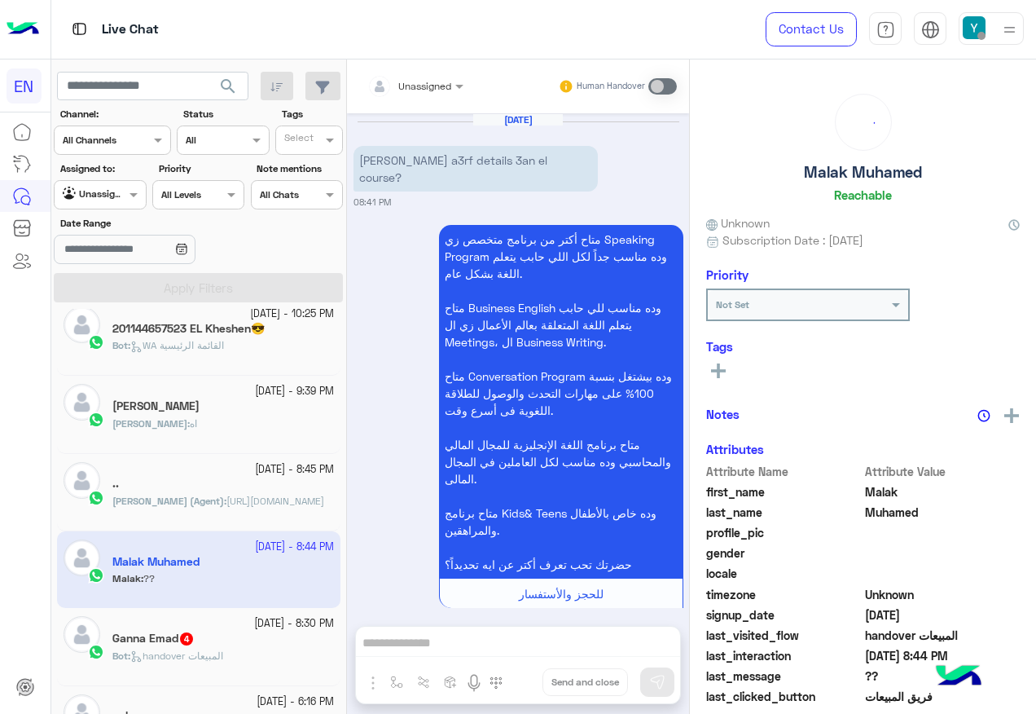
scroll to position [1642, 0]
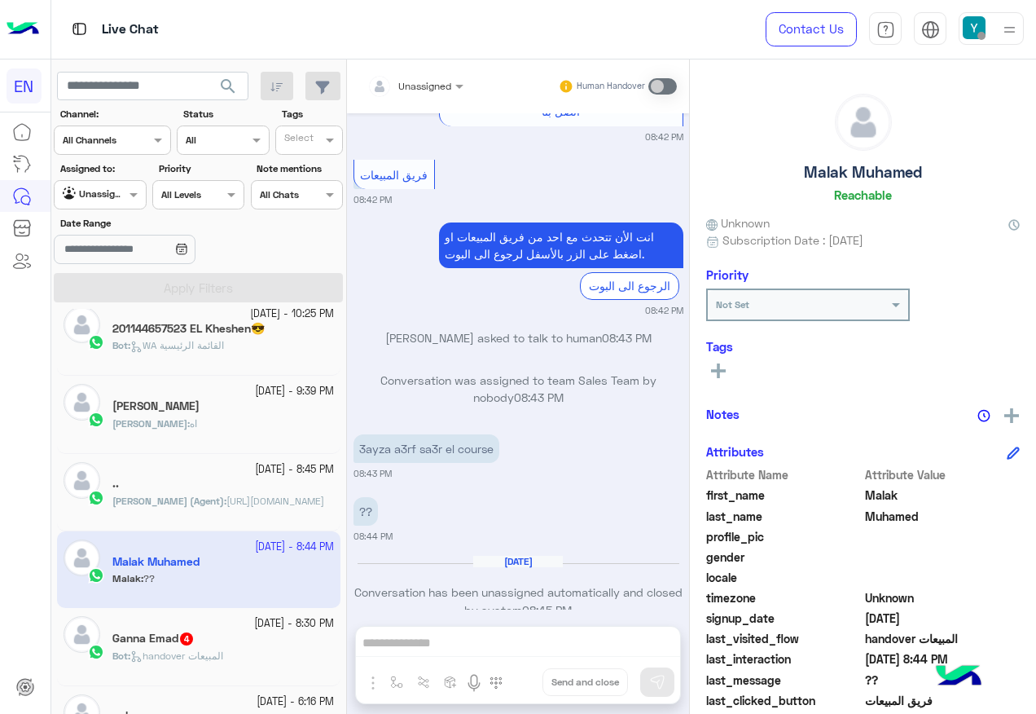
click at [442, 93] on div "Unassigned" at bounding box center [424, 86] width 53 height 15
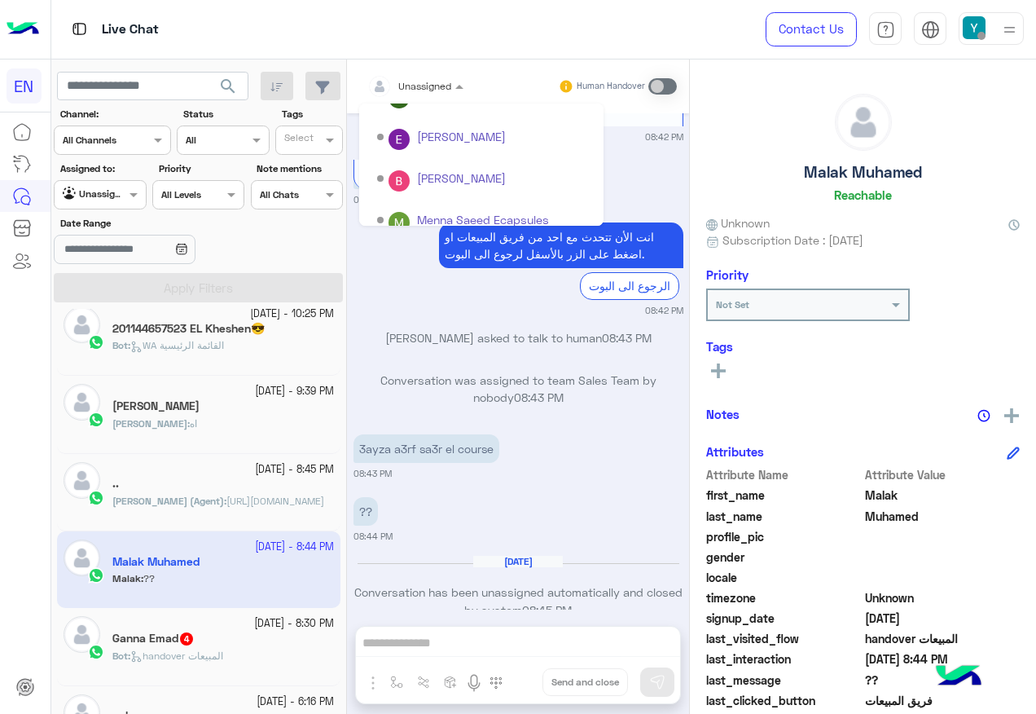
scroll to position [270, 0]
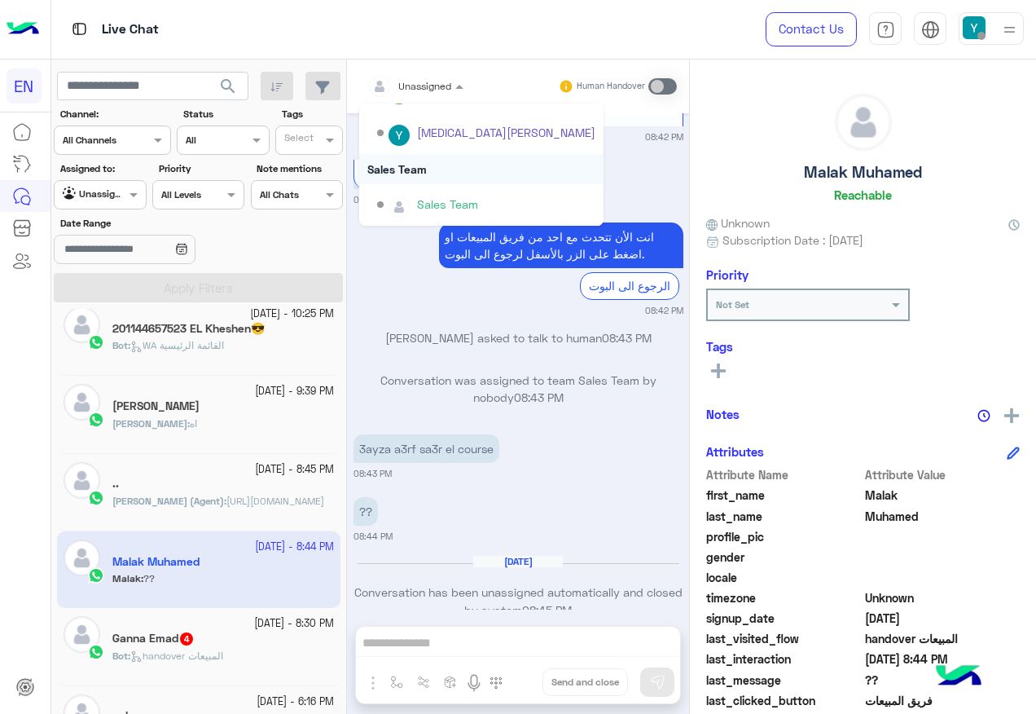
click at [425, 180] on div "Sales Team" at bounding box center [481, 169] width 244 height 30
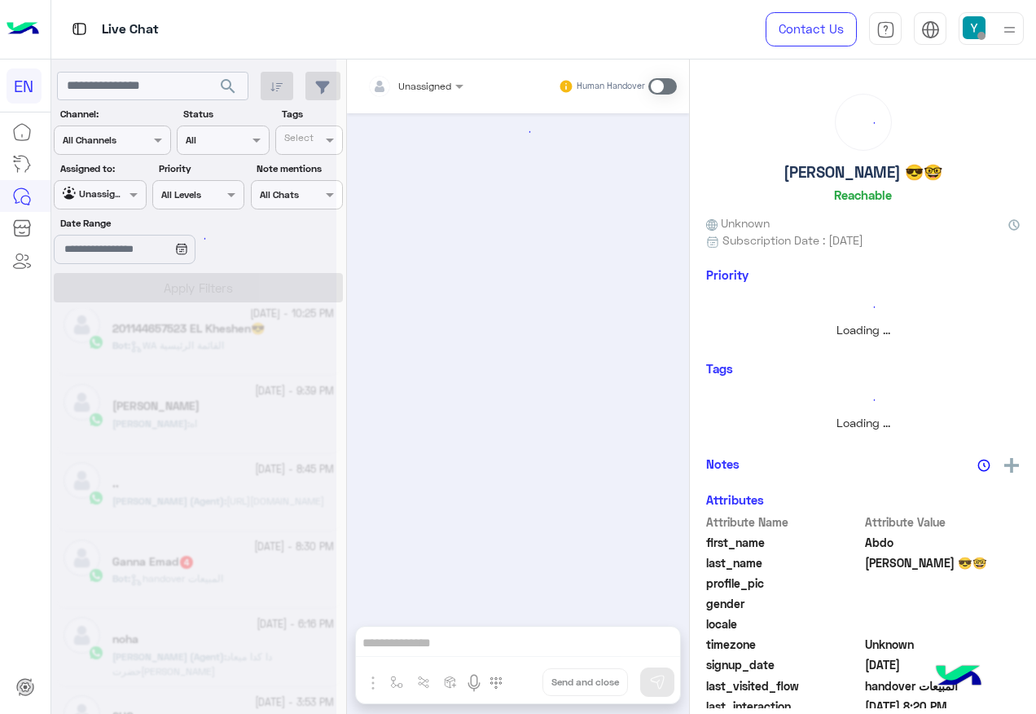
scroll to position [1712, 0]
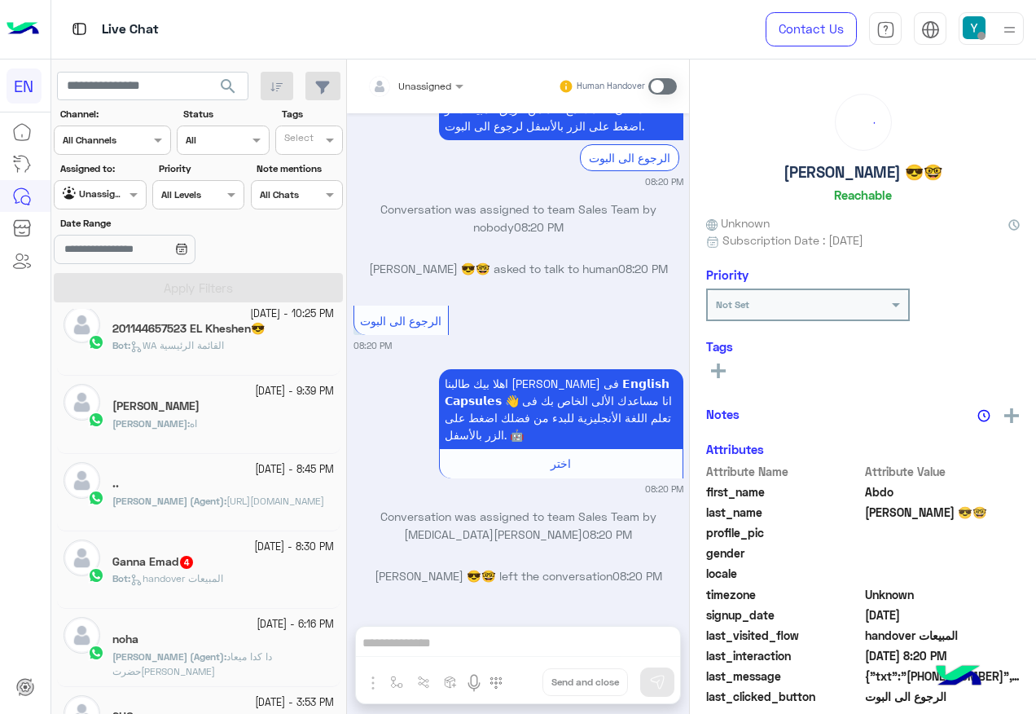
click at [240, 584] on div "Bot : handover المبيعات" at bounding box center [223, 585] width 222 height 29
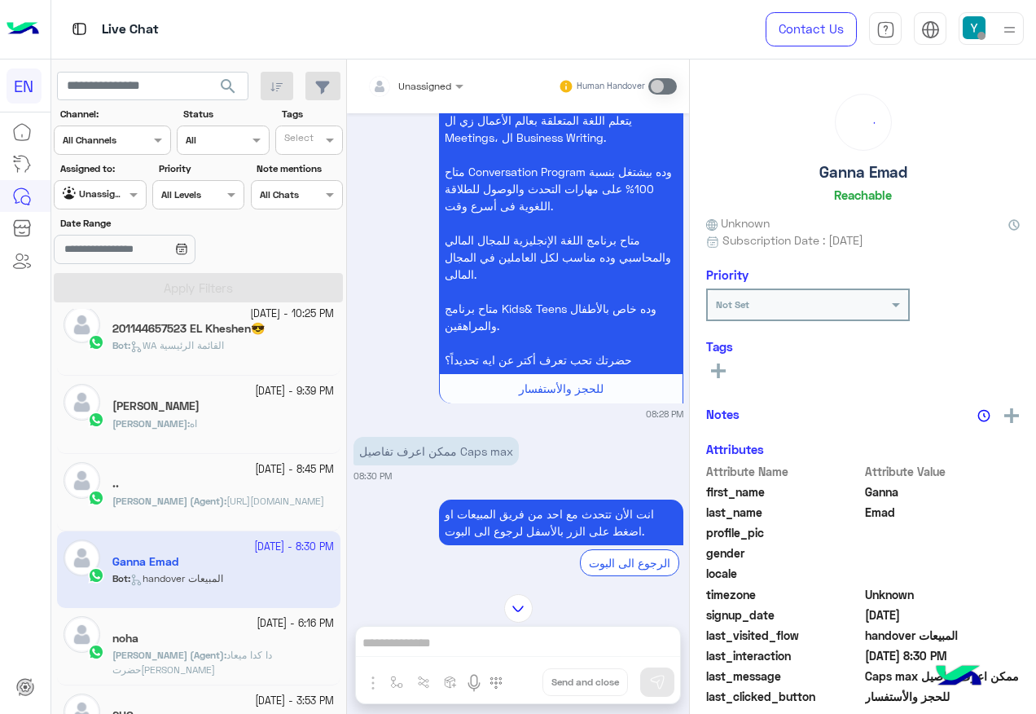
scroll to position [346, 0]
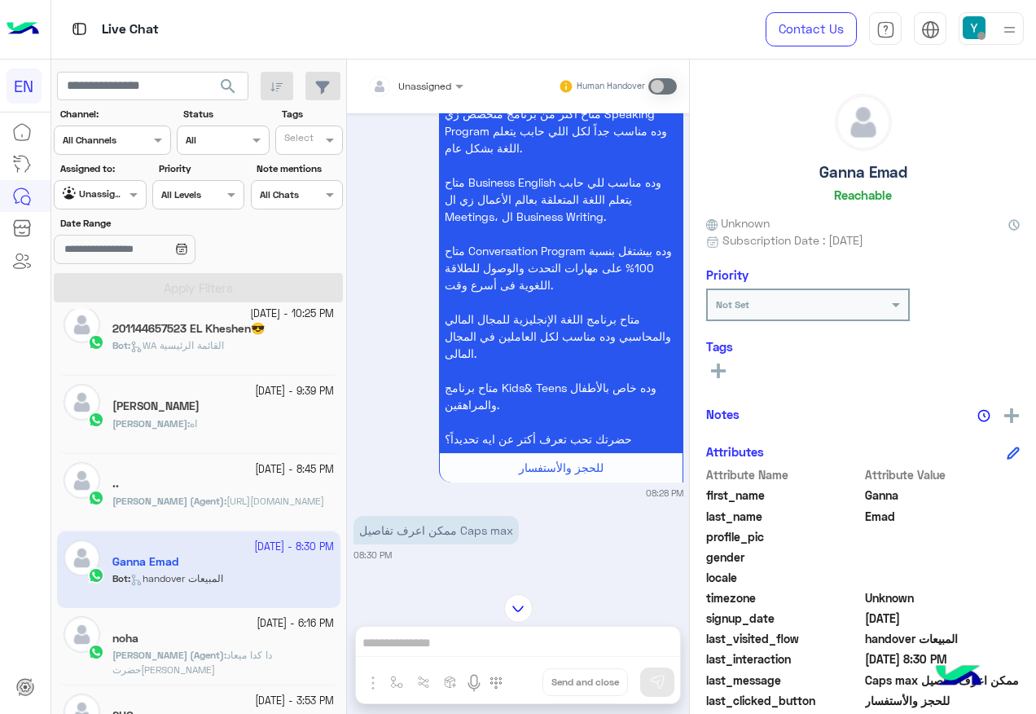
click at [437, 73] on div "Unassigned" at bounding box center [409, 86] width 84 height 33
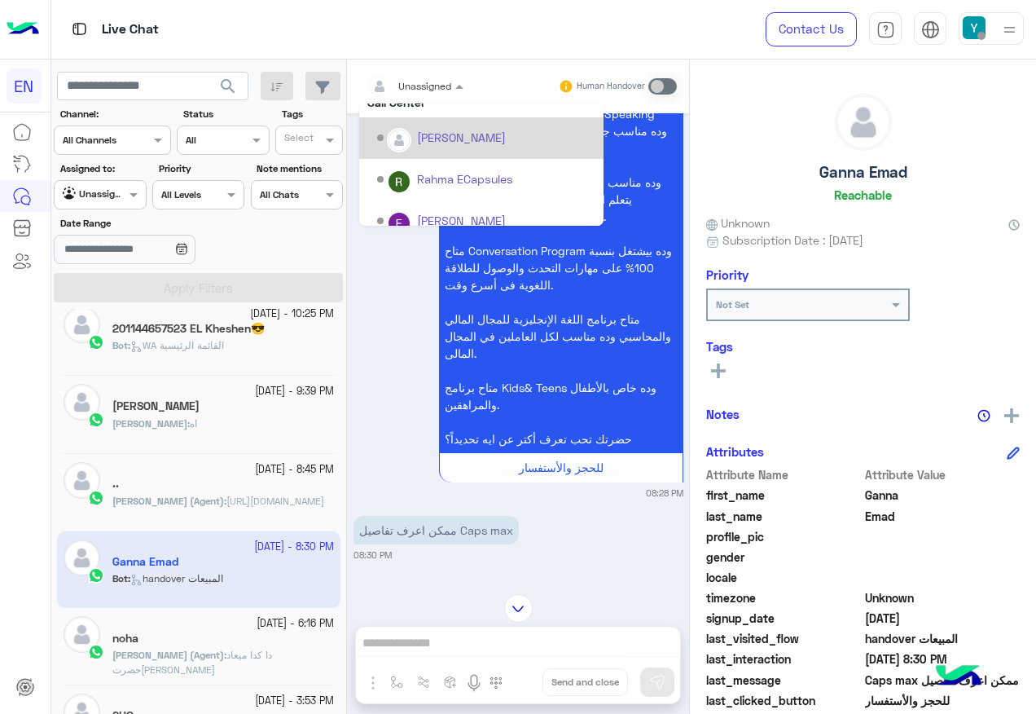
scroll to position [270, 0]
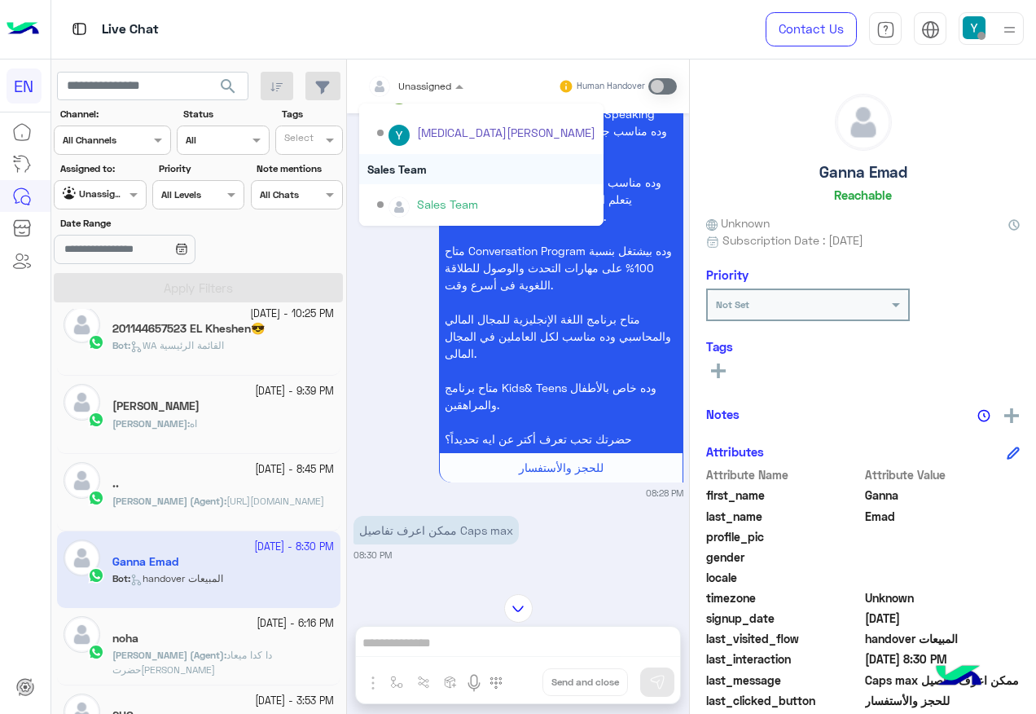
click at [449, 169] on div "Sales Team" at bounding box center [481, 169] width 244 height 30
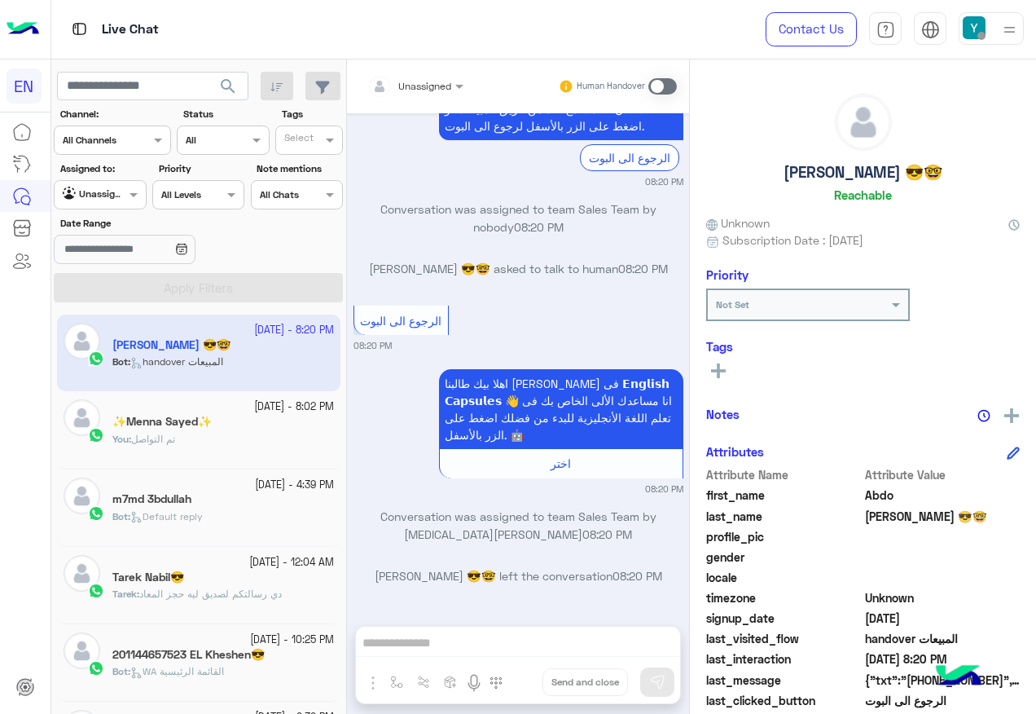
click at [94, 195] on input "text" at bounding box center [81, 193] width 37 height 15
click at [119, 297] on div "Your Inbox" at bounding box center [101, 290] width 94 height 32
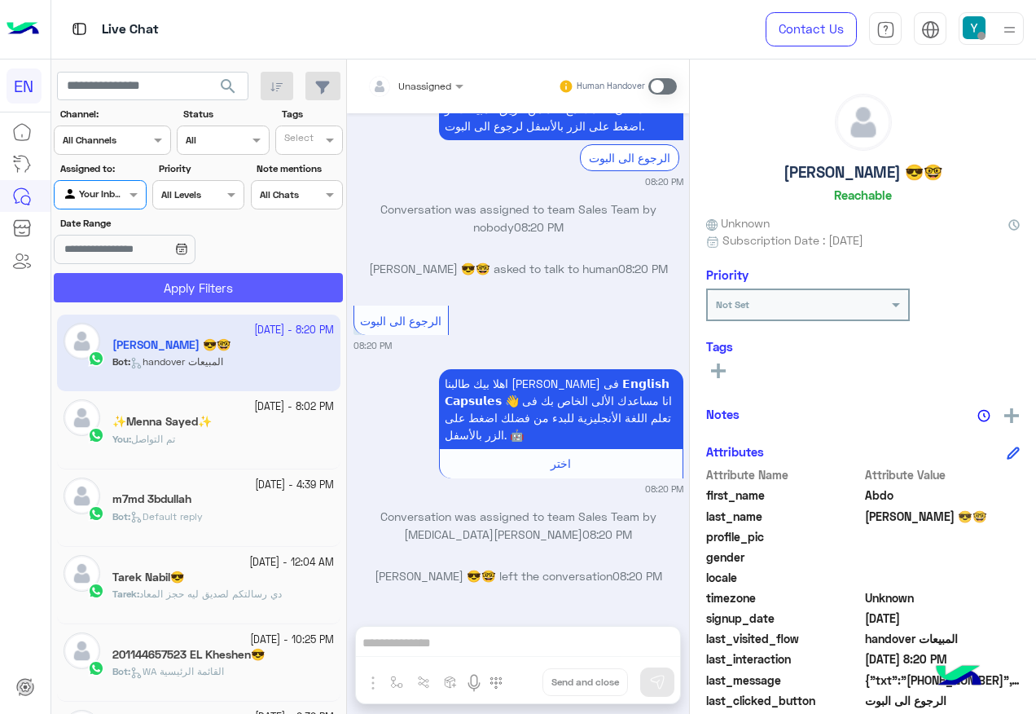
click at [213, 289] on button "Apply Filters" at bounding box center [198, 287] width 289 height 29
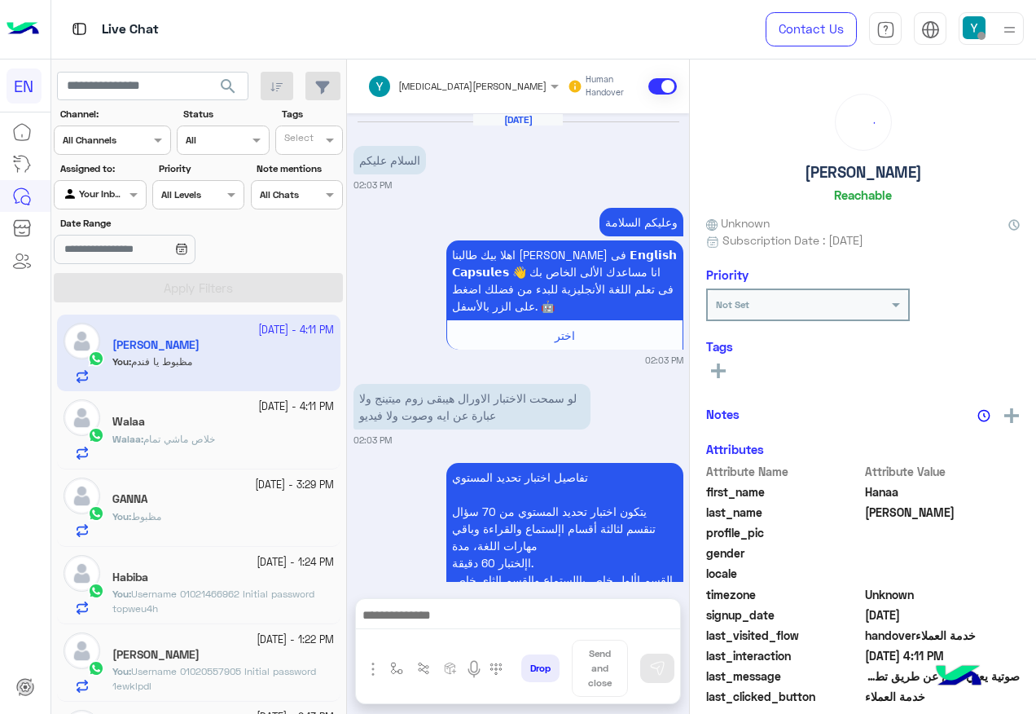
scroll to position [960, 0]
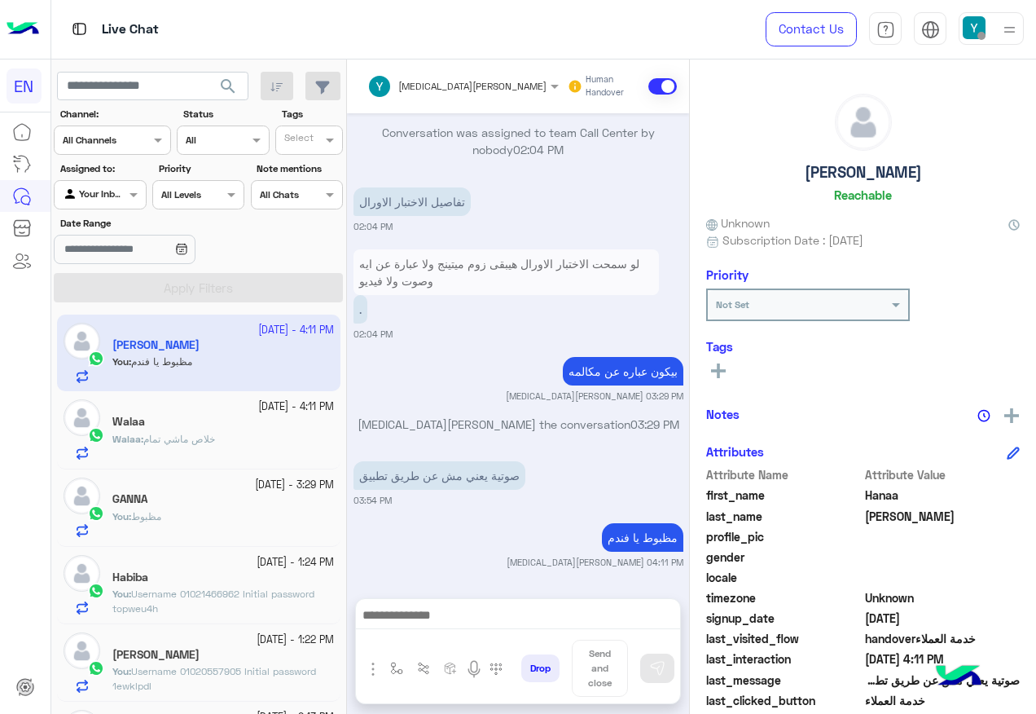
click at [104, 201] on div "Agent Filter Your Inbox" at bounding box center [100, 194] width 92 height 29
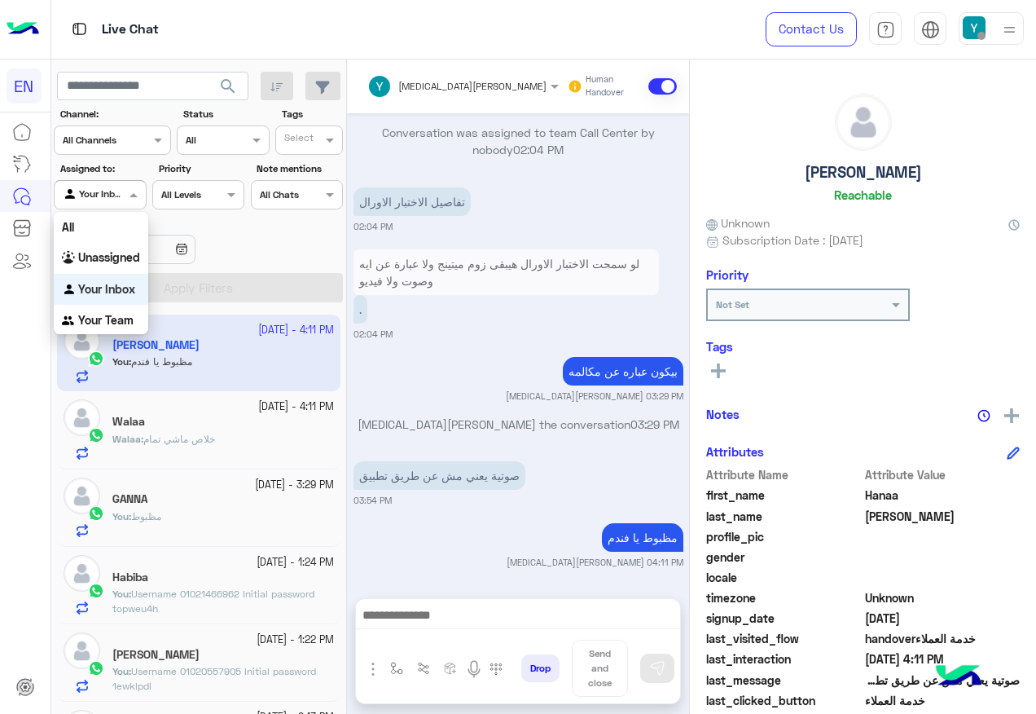
click at [138, 304] on div "Your Inbox" at bounding box center [101, 290] width 94 height 32
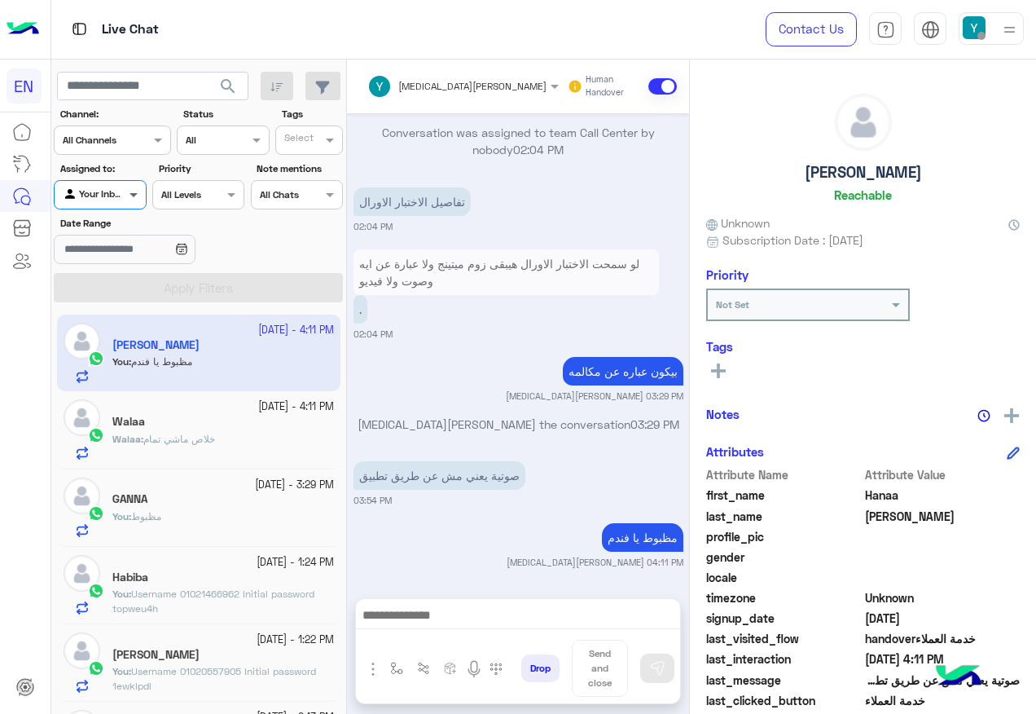
click at [125, 196] on span at bounding box center [135, 194] width 20 height 17
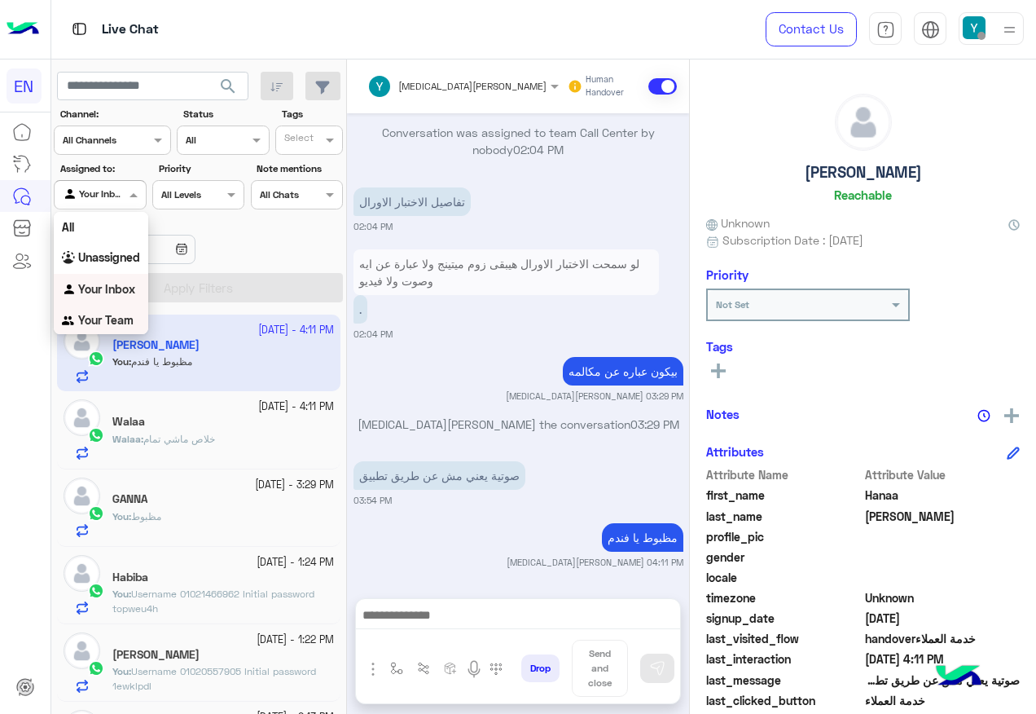
click at [96, 325] on b "Your Team" at bounding box center [105, 320] width 55 height 14
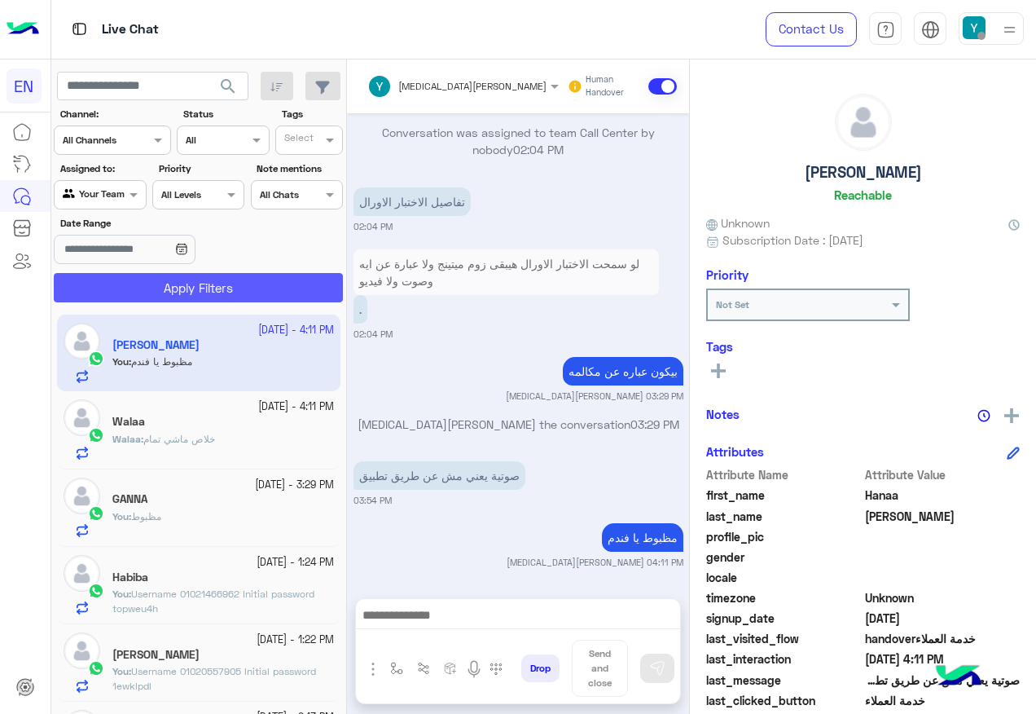
click at [132, 275] on button "Apply Filters" at bounding box center [198, 287] width 289 height 29
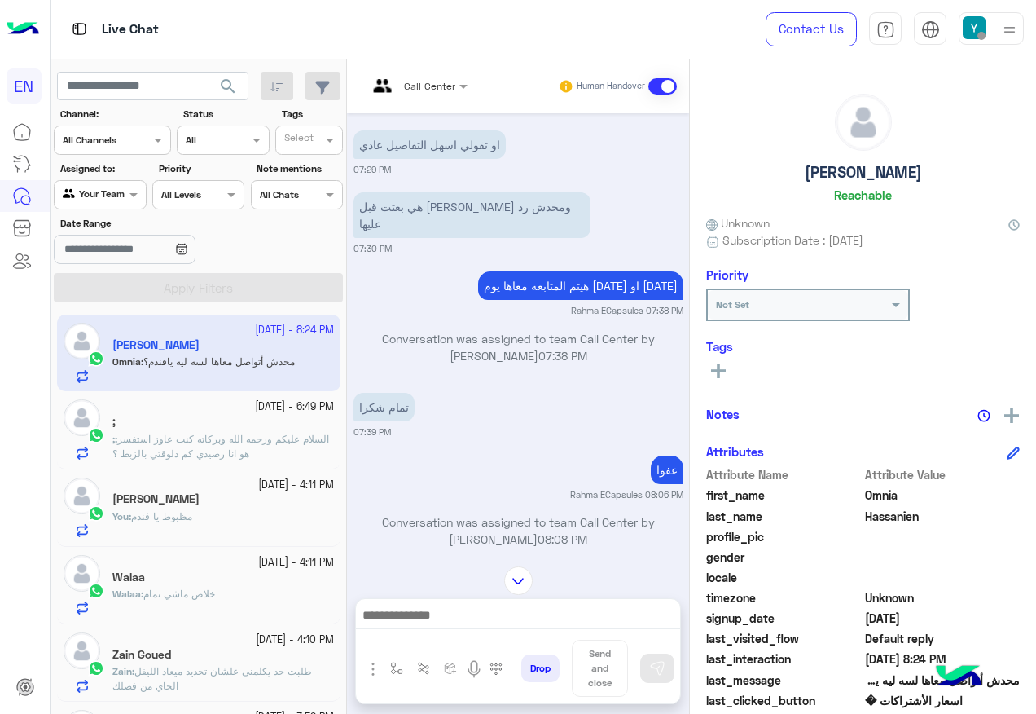
scroll to position [895, 0]
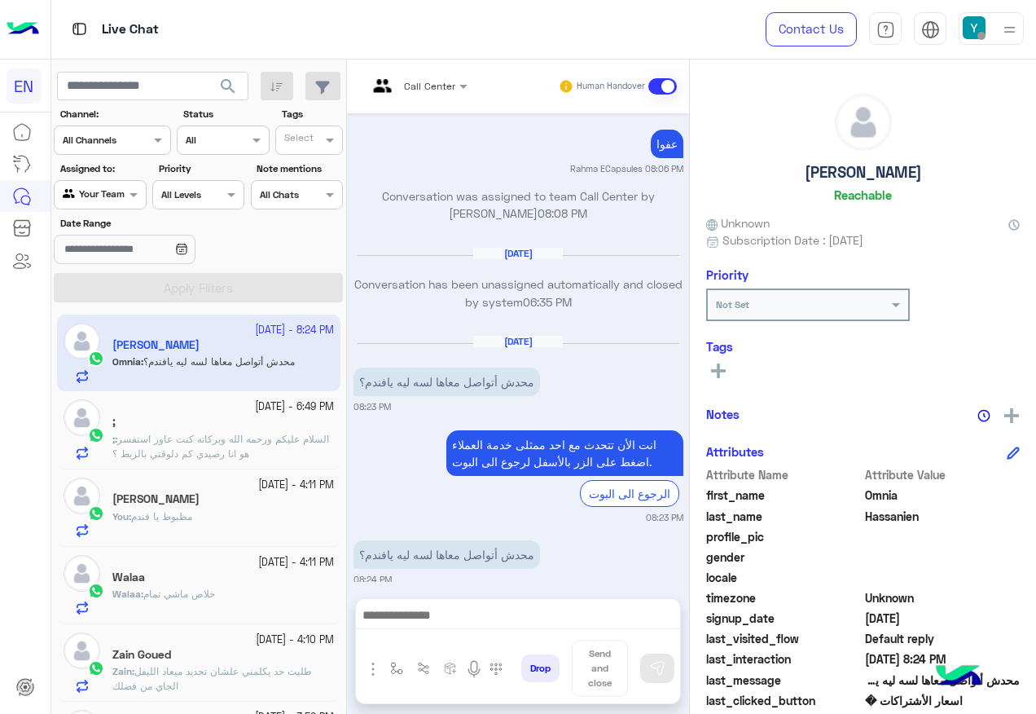
click at [98, 189] on input "text" at bounding box center [81, 193] width 37 height 15
